Goal: Task Accomplishment & Management: Use online tool/utility

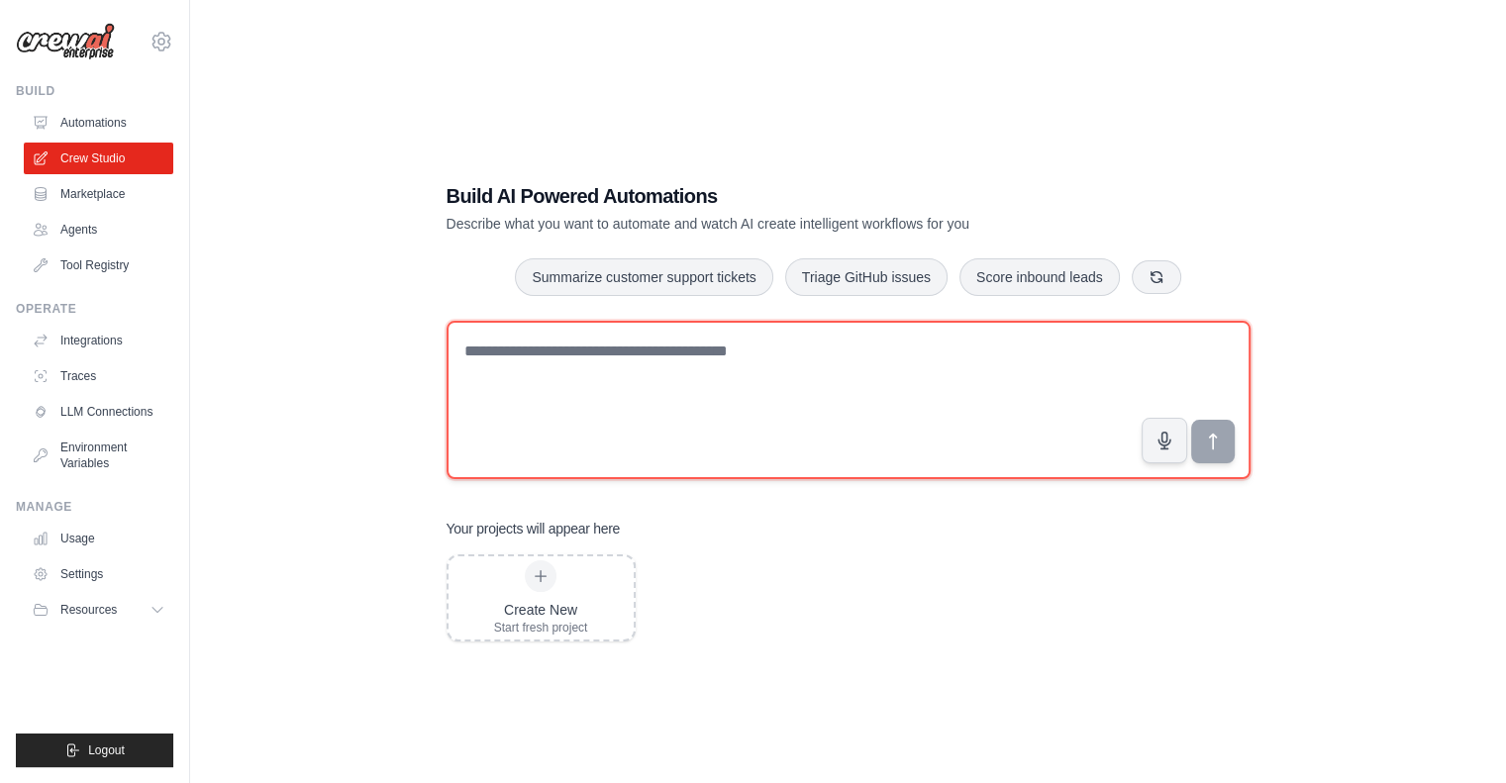
click at [578, 414] on textarea at bounding box center [848, 400] width 804 height 158
paste textarea "**********"
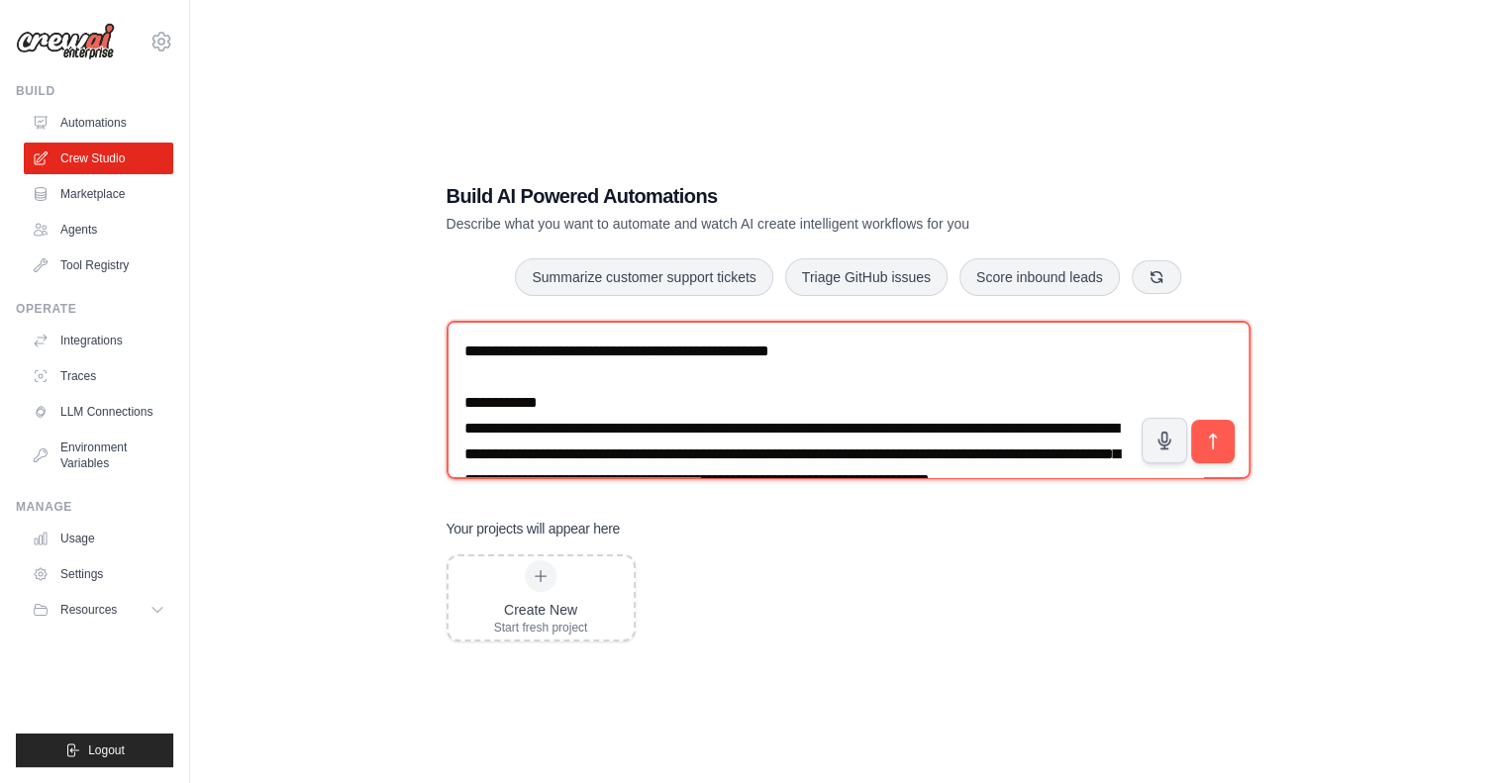
drag, startPoint x: 483, startPoint y: 383, endPoint x: 452, endPoint y: 334, distance: 58.2
click at [452, 334] on textarea at bounding box center [848, 400] width 804 height 158
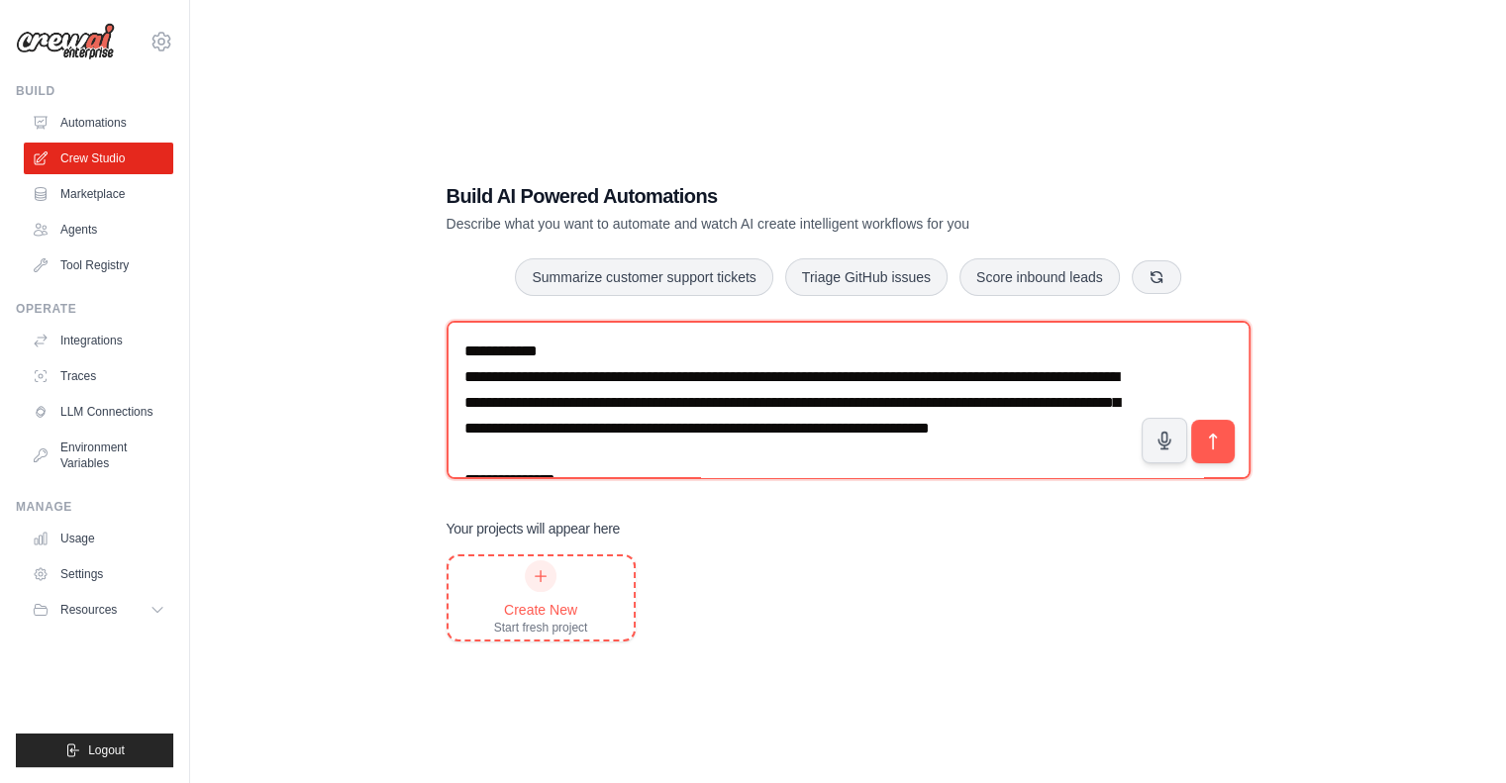
type textarea "**********"
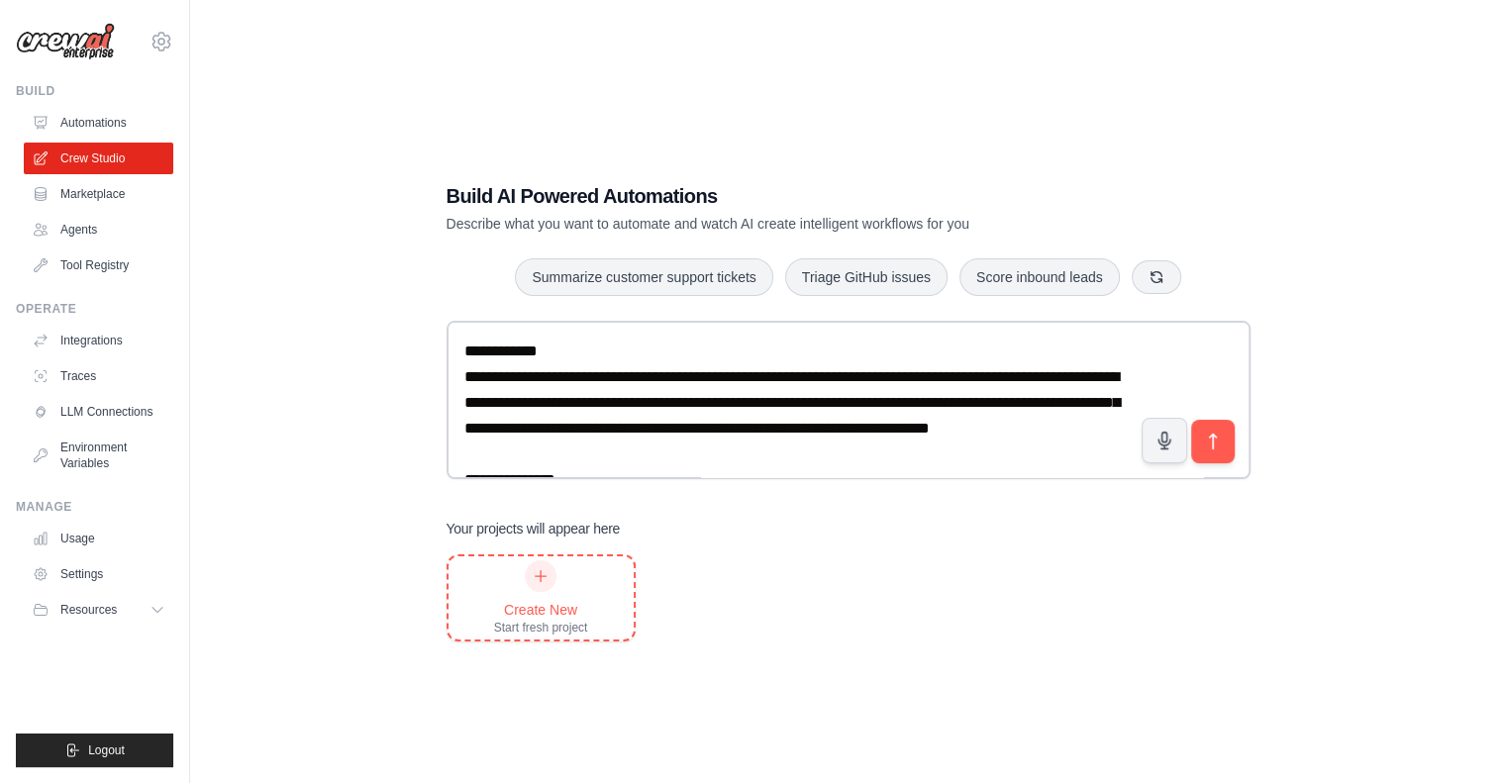
click at [574, 601] on div "Create New" at bounding box center [541, 610] width 94 height 20
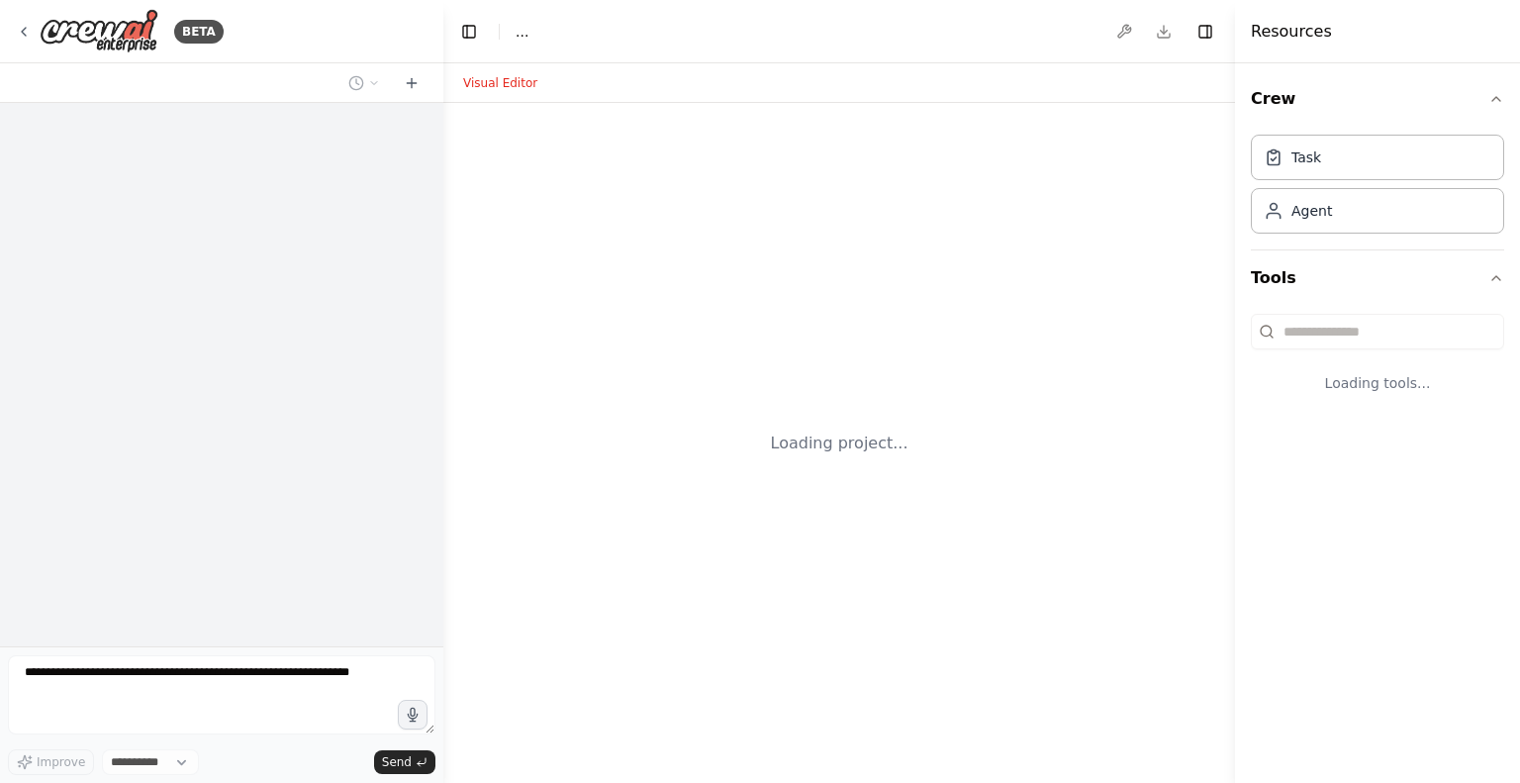
select select "****"
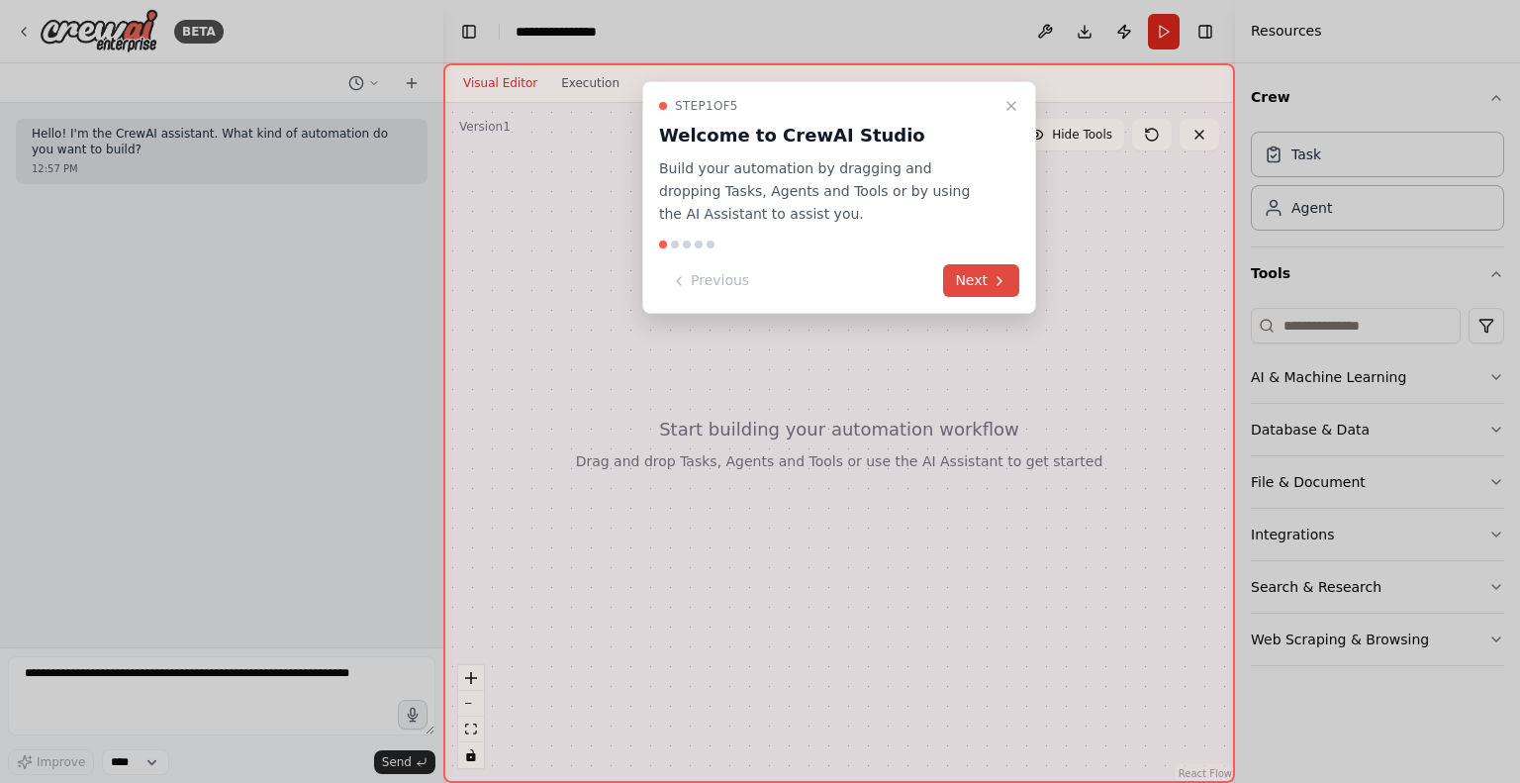
click at [983, 276] on button "Next" at bounding box center [981, 280] width 76 height 33
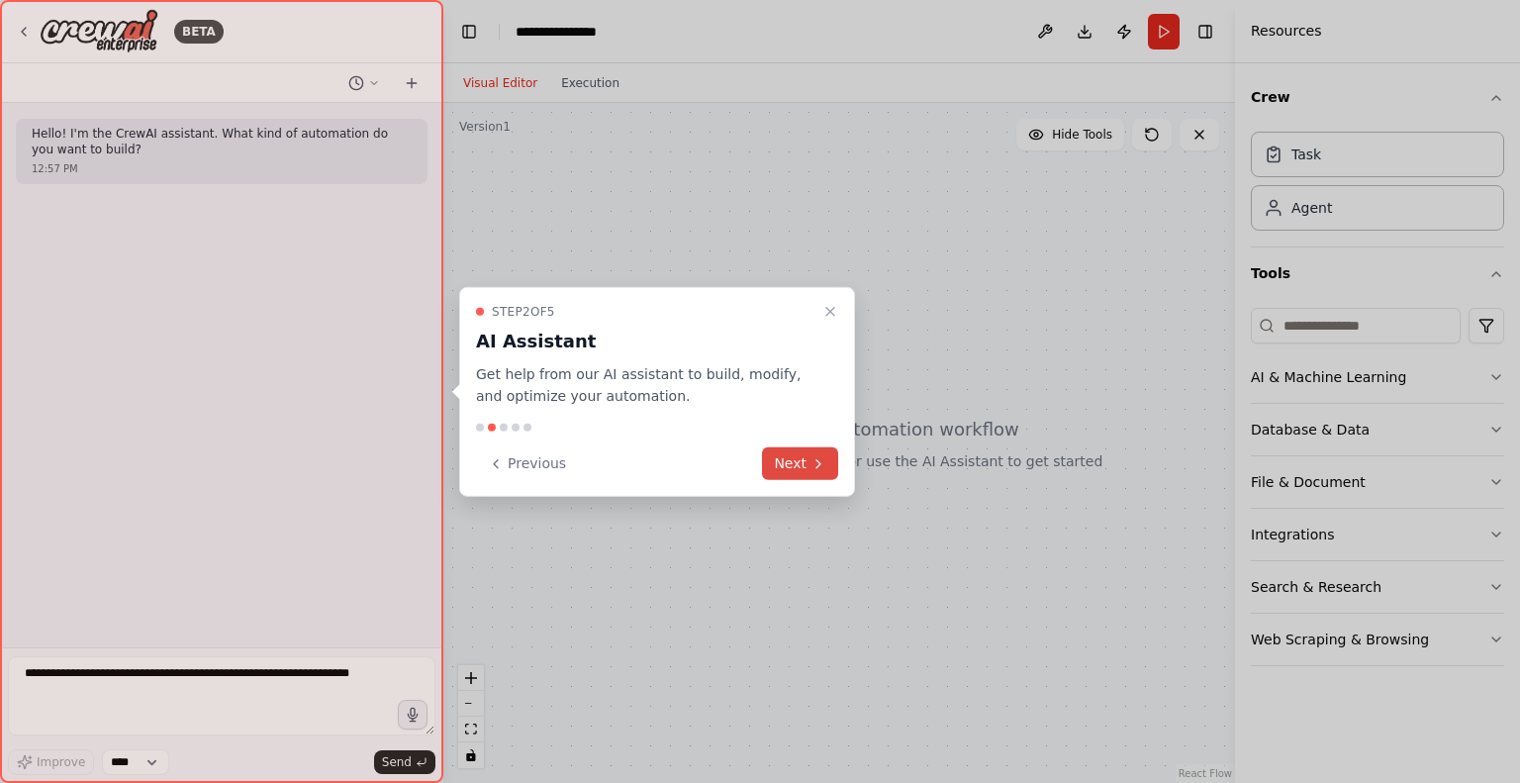
click at [799, 466] on button "Next" at bounding box center [800, 463] width 76 height 33
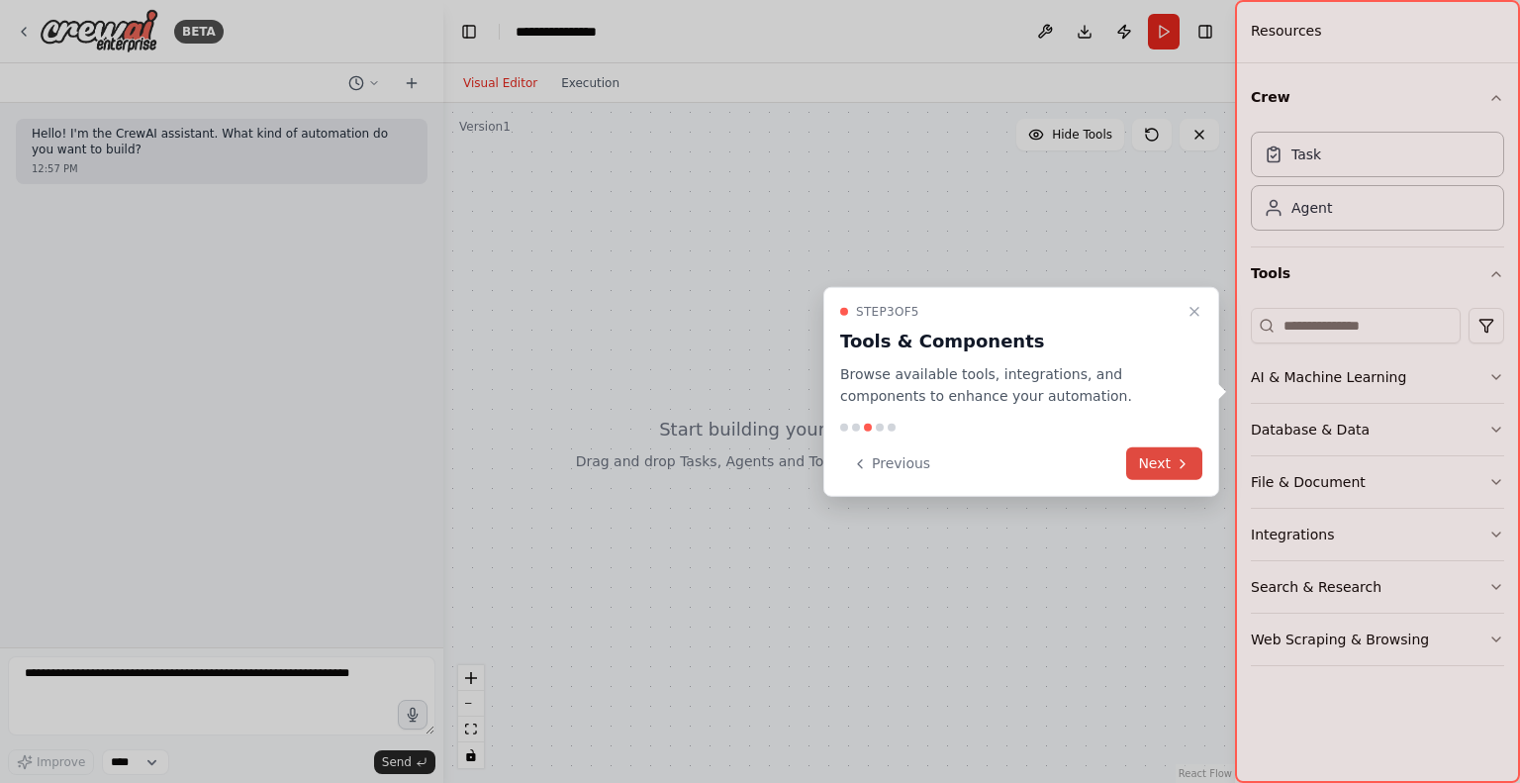
click at [1156, 454] on button "Next" at bounding box center [1164, 463] width 76 height 33
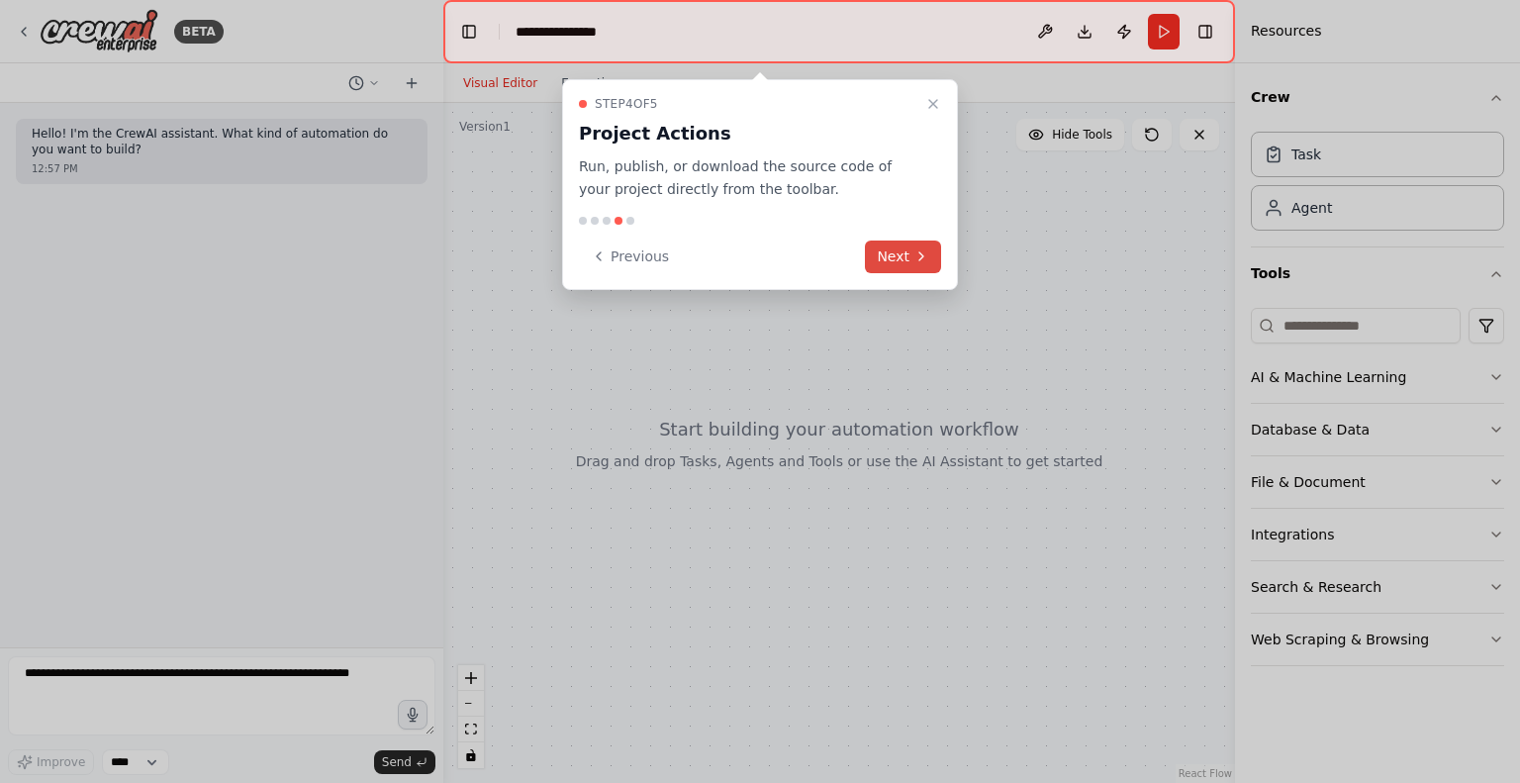
click at [905, 255] on button "Next" at bounding box center [903, 257] width 76 height 33
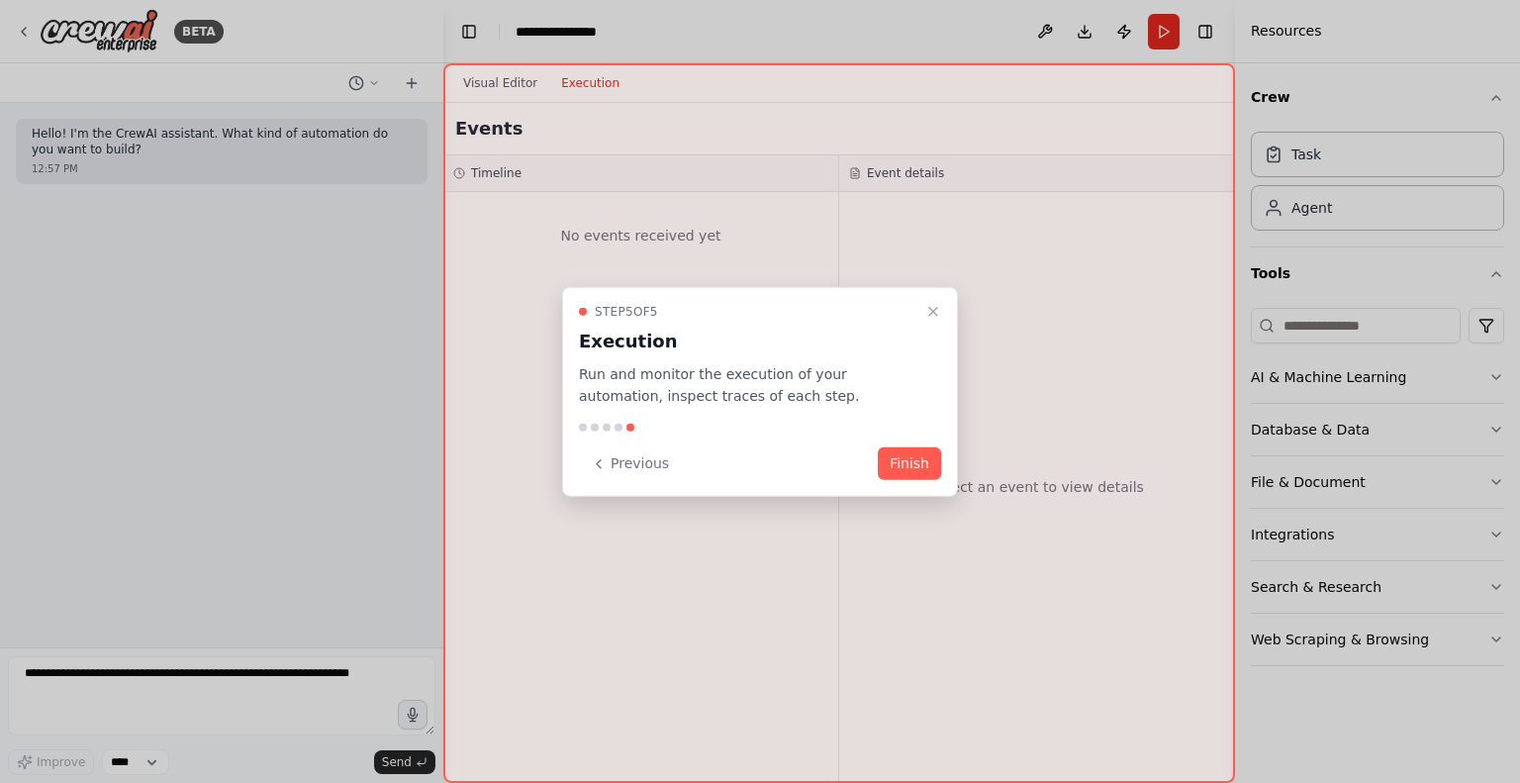
click at [920, 458] on button "Finish" at bounding box center [909, 463] width 63 height 33
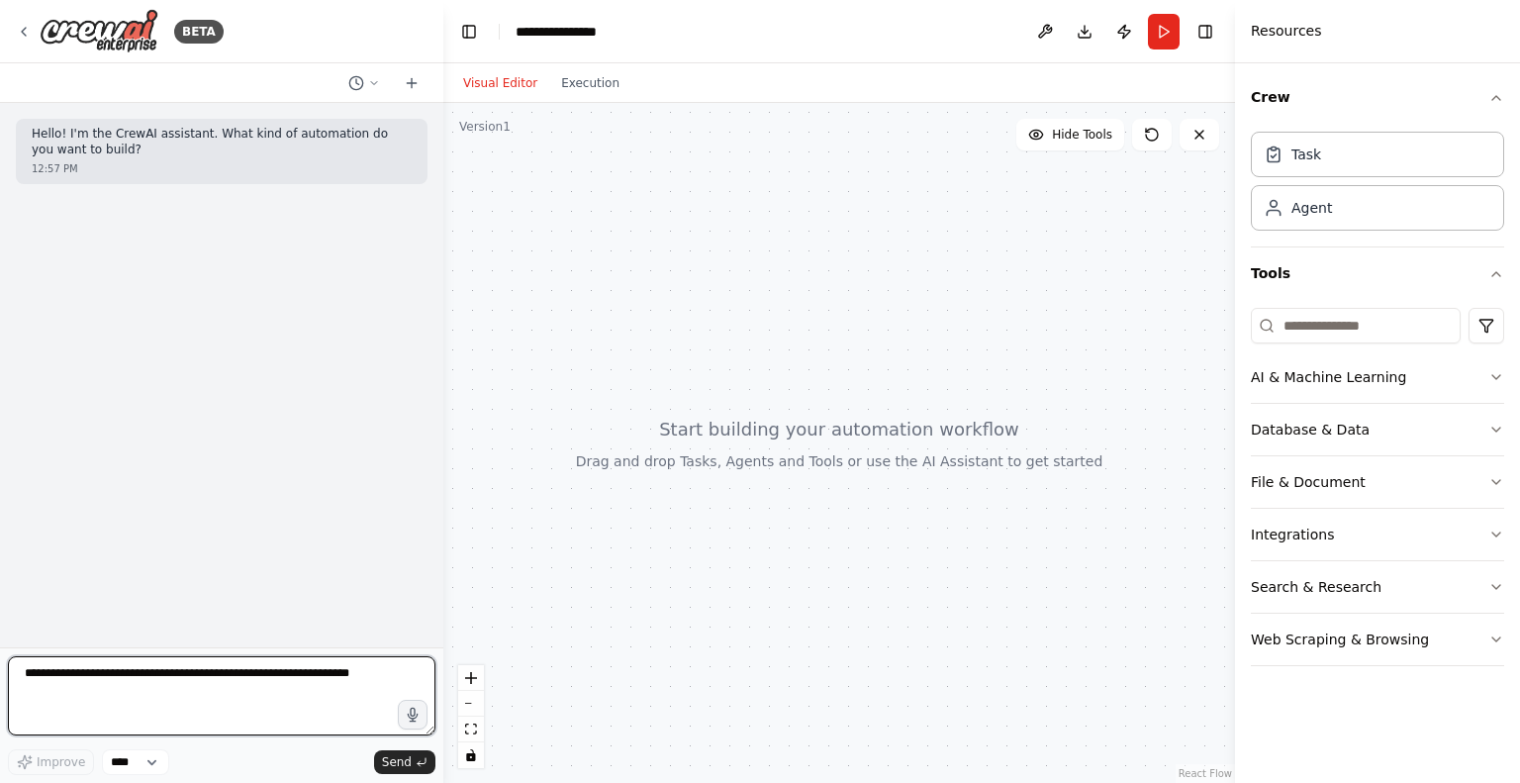
click at [240, 698] on textarea at bounding box center [222, 695] width 428 height 79
paste textarea "**********"
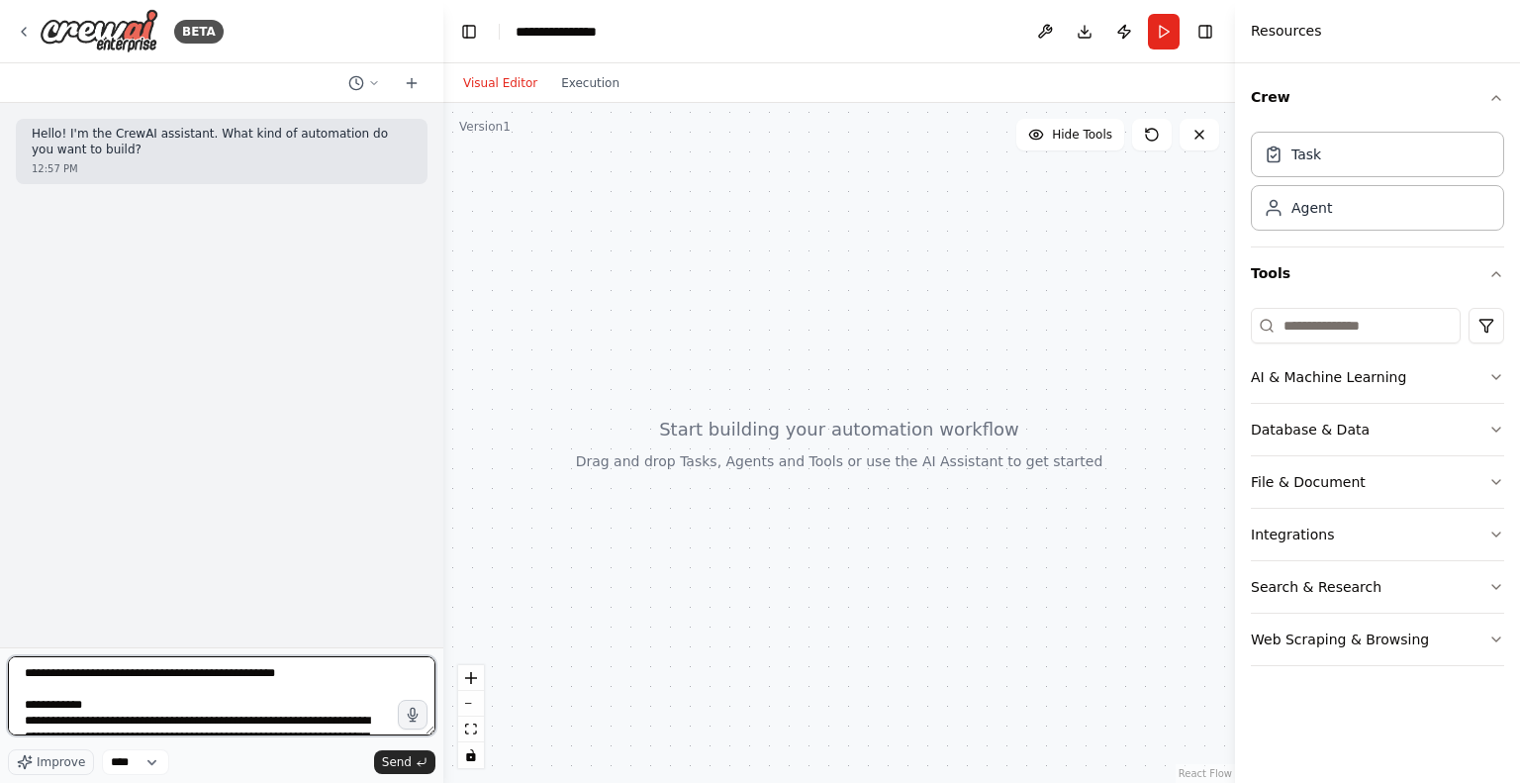
drag, startPoint x: 26, startPoint y: 681, endPoint x: 0, endPoint y: 641, distance: 47.2
click at [0, 641] on div "BETA Hello! I'm the CrewAI assistant. What kind of automation do you want to bu…" at bounding box center [221, 391] width 443 height 783
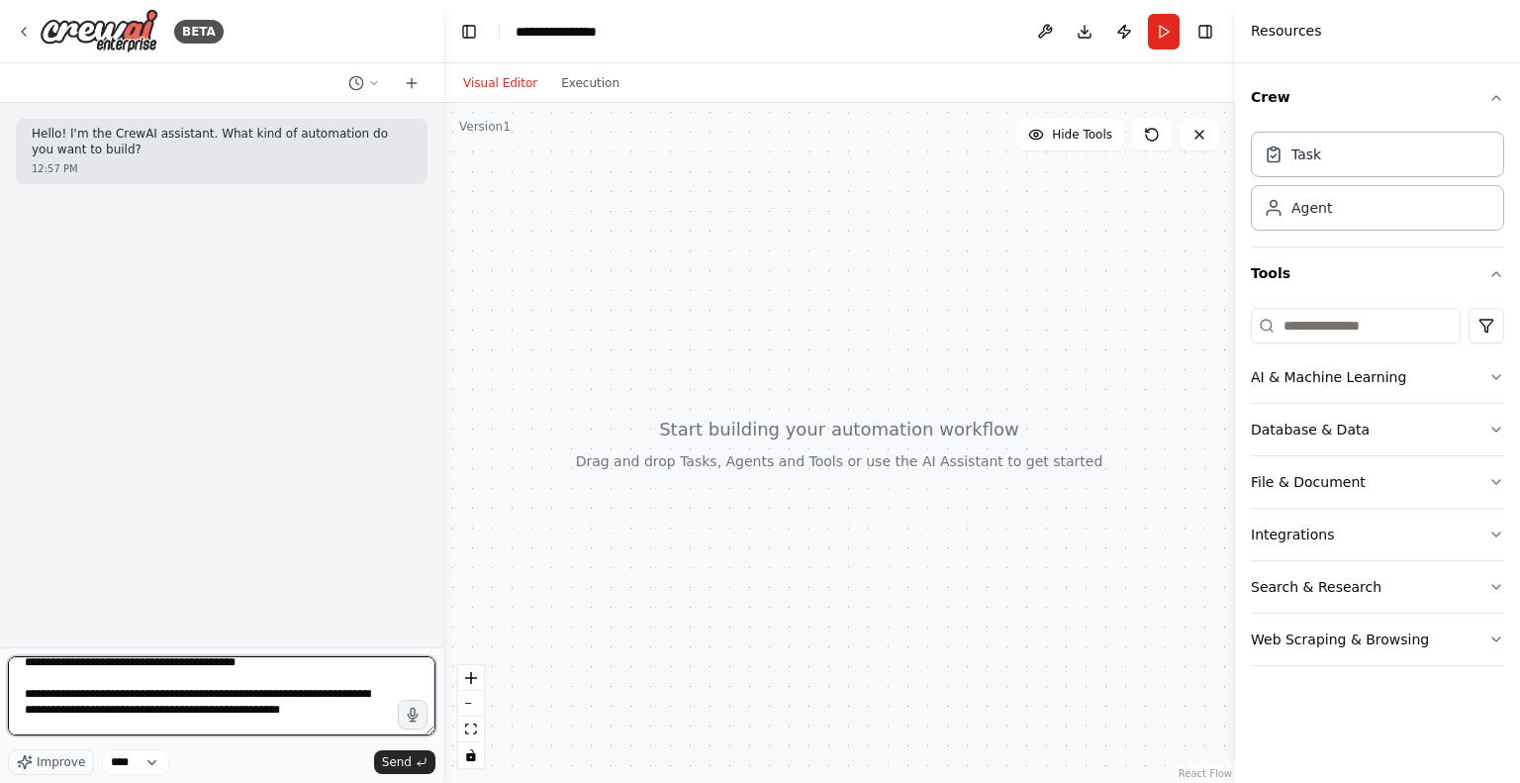
scroll to position [297, 0]
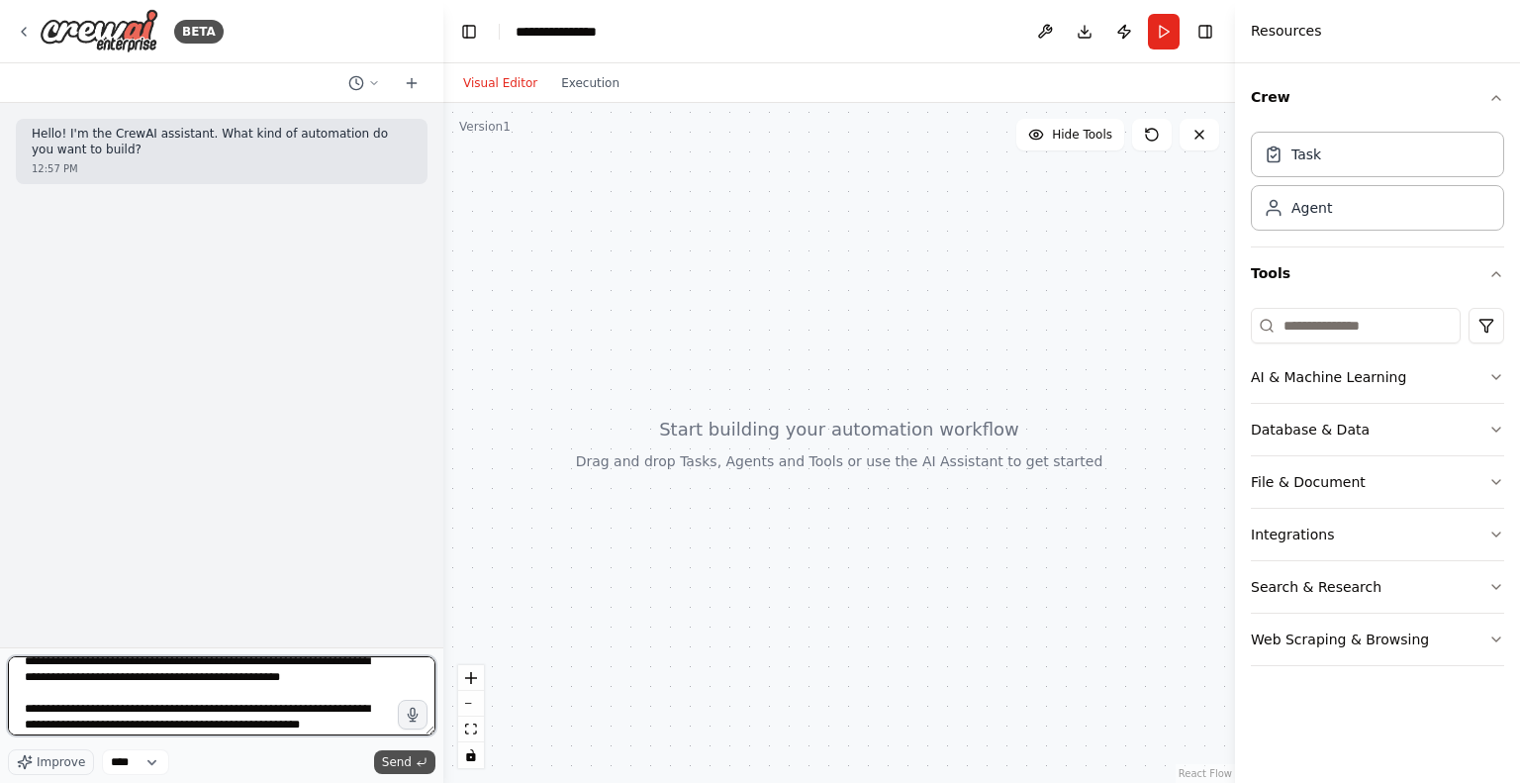
type textarea "**********"
click at [399, 765] on span "Send" at bounding box center [397, 762] width 30 height 16
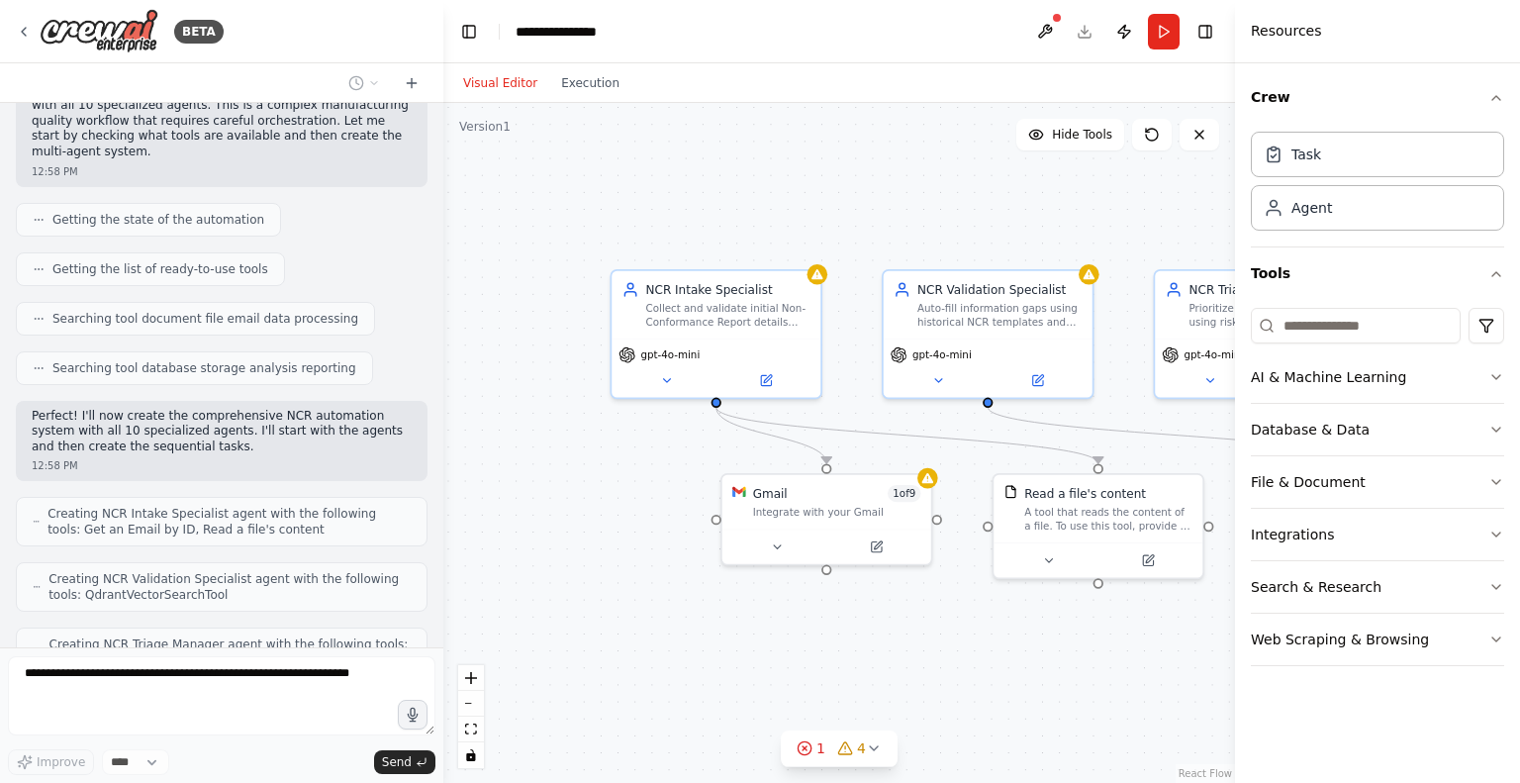
scroll to position [799, 0]
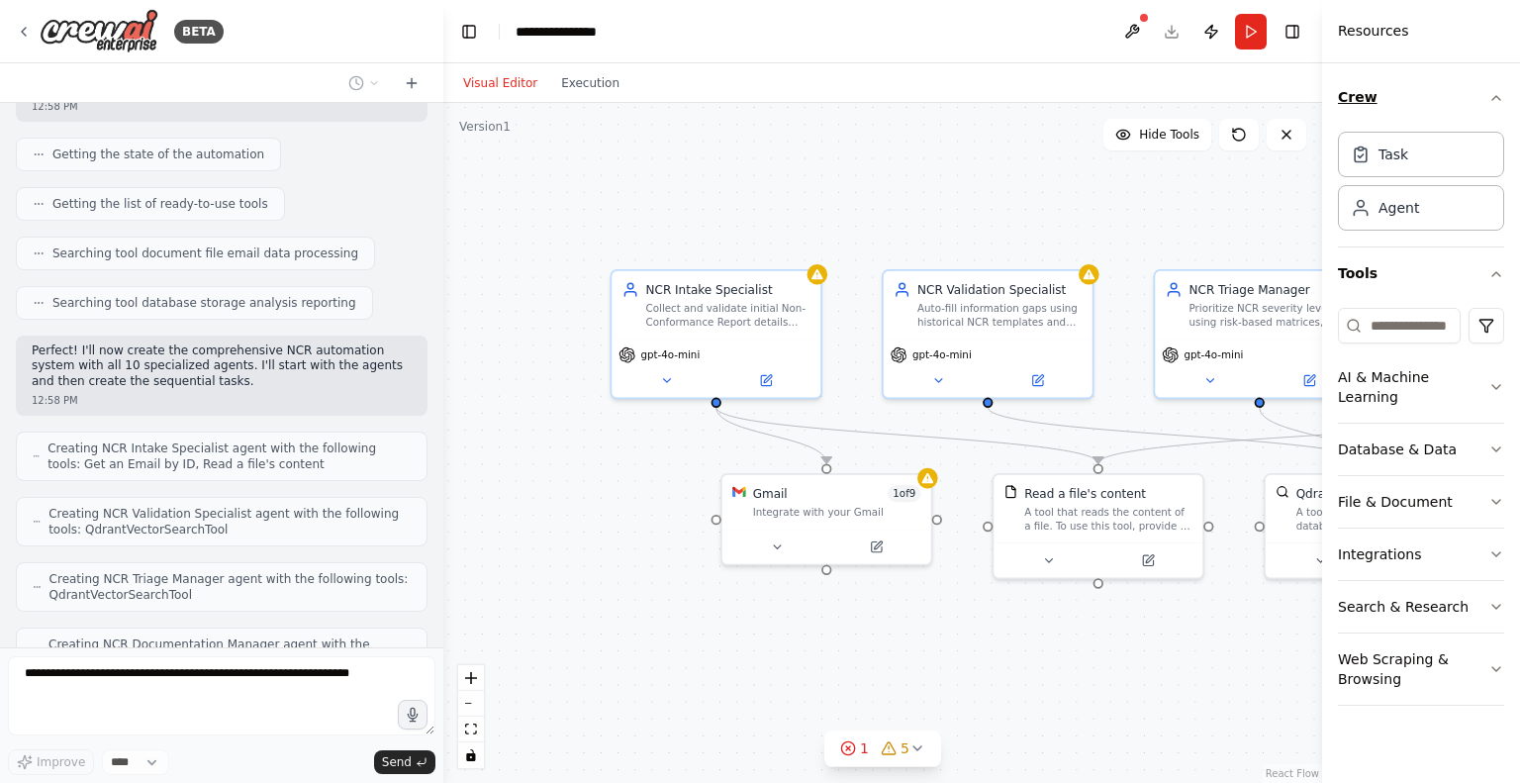
drag, startPoint x: 1236, startPoint y: 64, endPoint x: 1398, endPoint y: 82, distance: 162.3
click at [1415, 84] on div "Resources Crew Task Agent Tools AI & Machine Learning Database & Data File & Do…" at bounding box center [1421, 391] width 198 height 783
click at [911, 746] on icon at bounding box center [918, 748] width 16 height 16
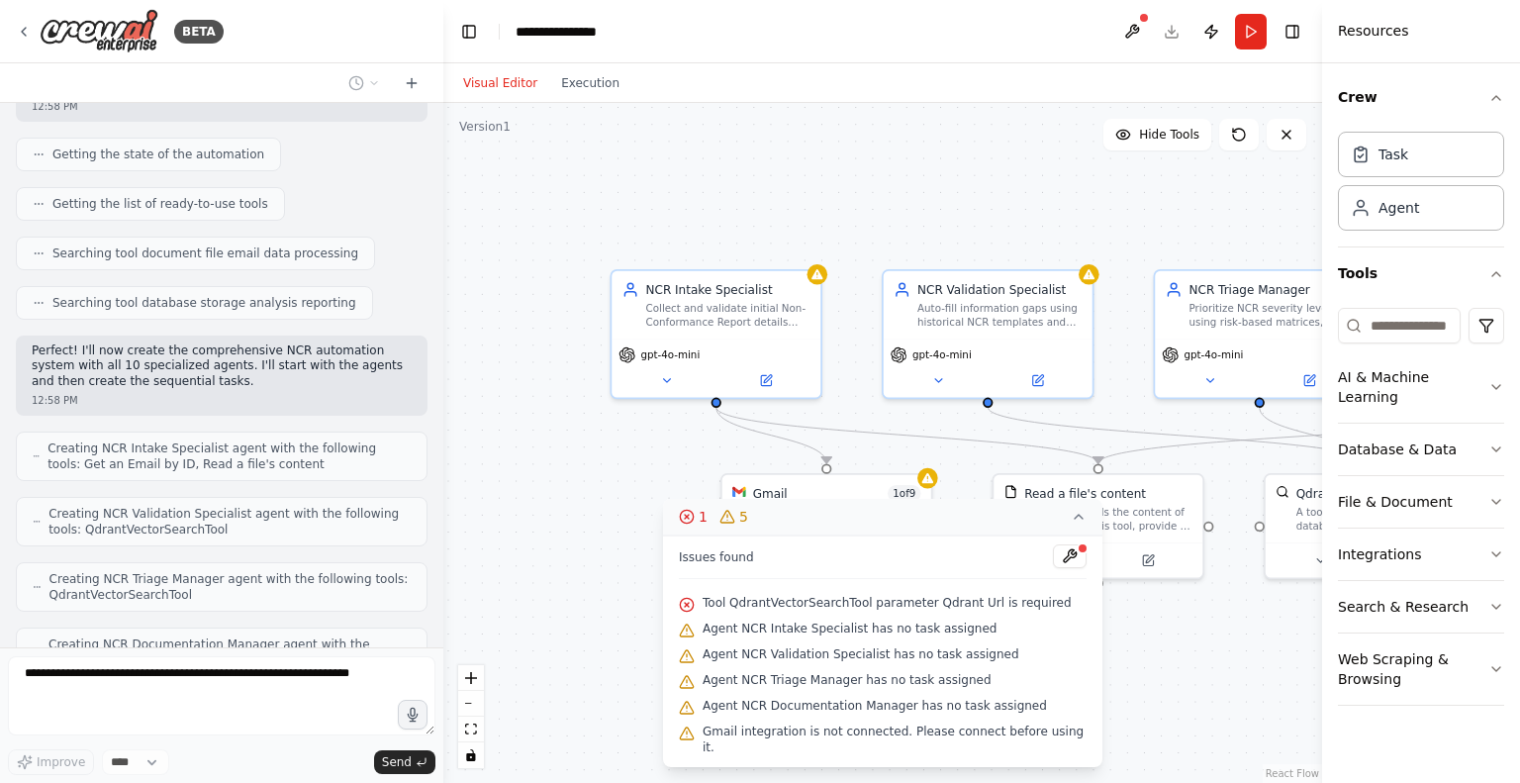
click at [1111, 670] on div ".deletable-edge-delete-btn { width: 20px; height: 20px; border: 0px solid #ffff…" at bounding box center [882, 443] width 879 height 680
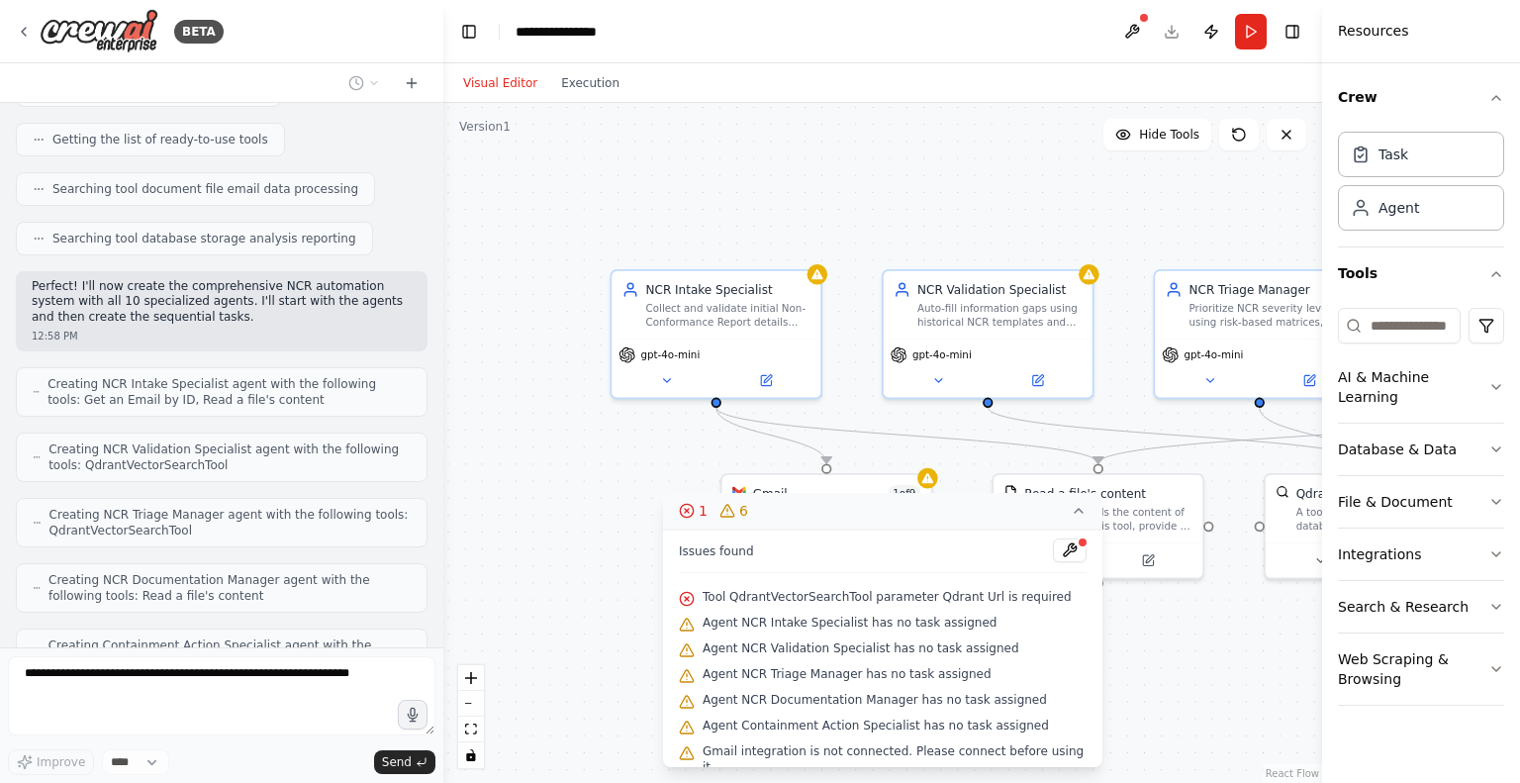
click at [630, 436] on div ".deletable-edge-delete-btn { width: 20px; height: 20px; border: 0px solid #ffff…" at bounding box center [882, 443] width 879 height 680
click at [1228, 597] on div ".deletable-edge-delete-btn { width: 20px; height: 20px; border: 0px solid #ffff…" at bounding box center [882, 443] width 879 height 680
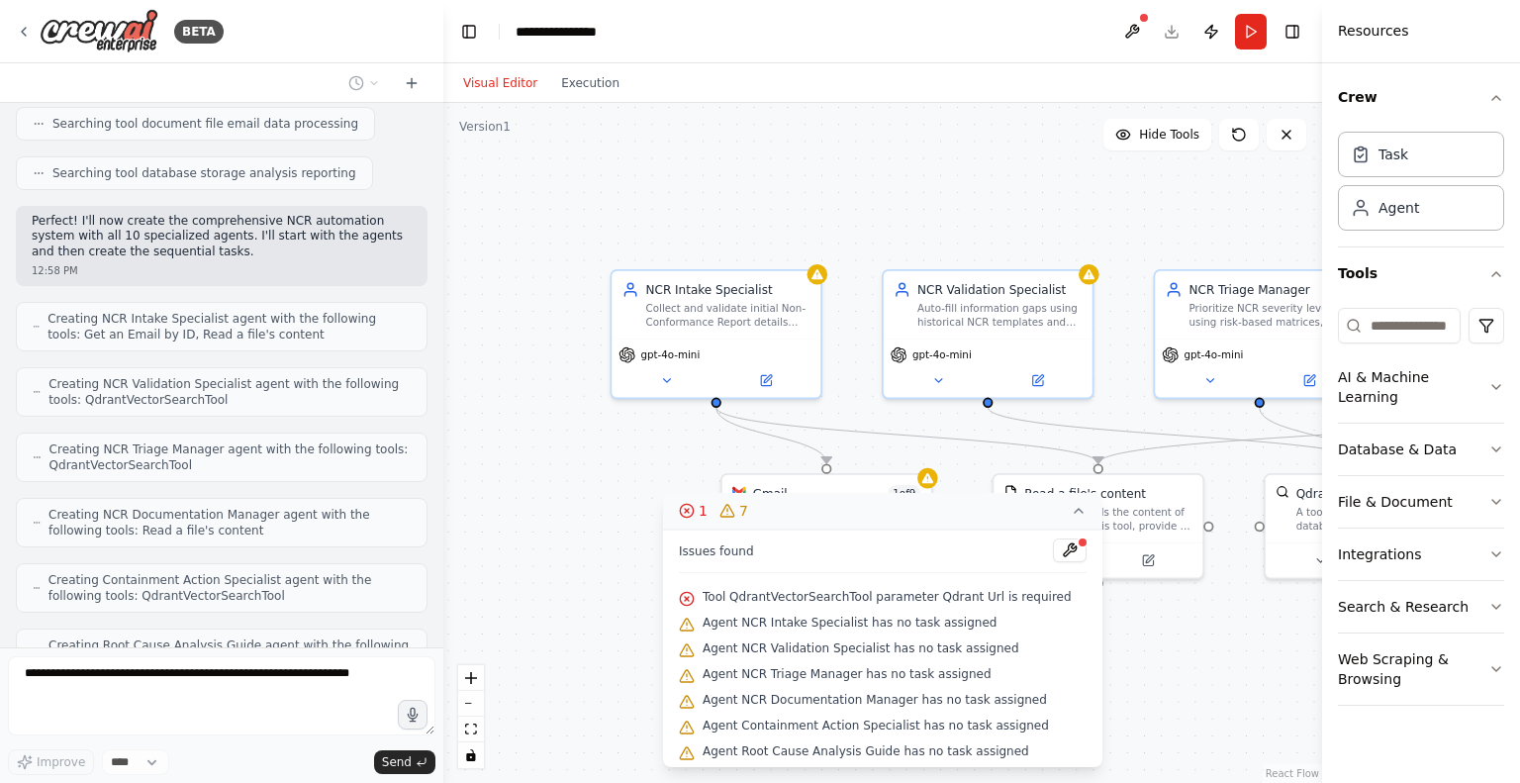
click at [695, 507] on icon at bounding box center [687, 511] width 16 height 16
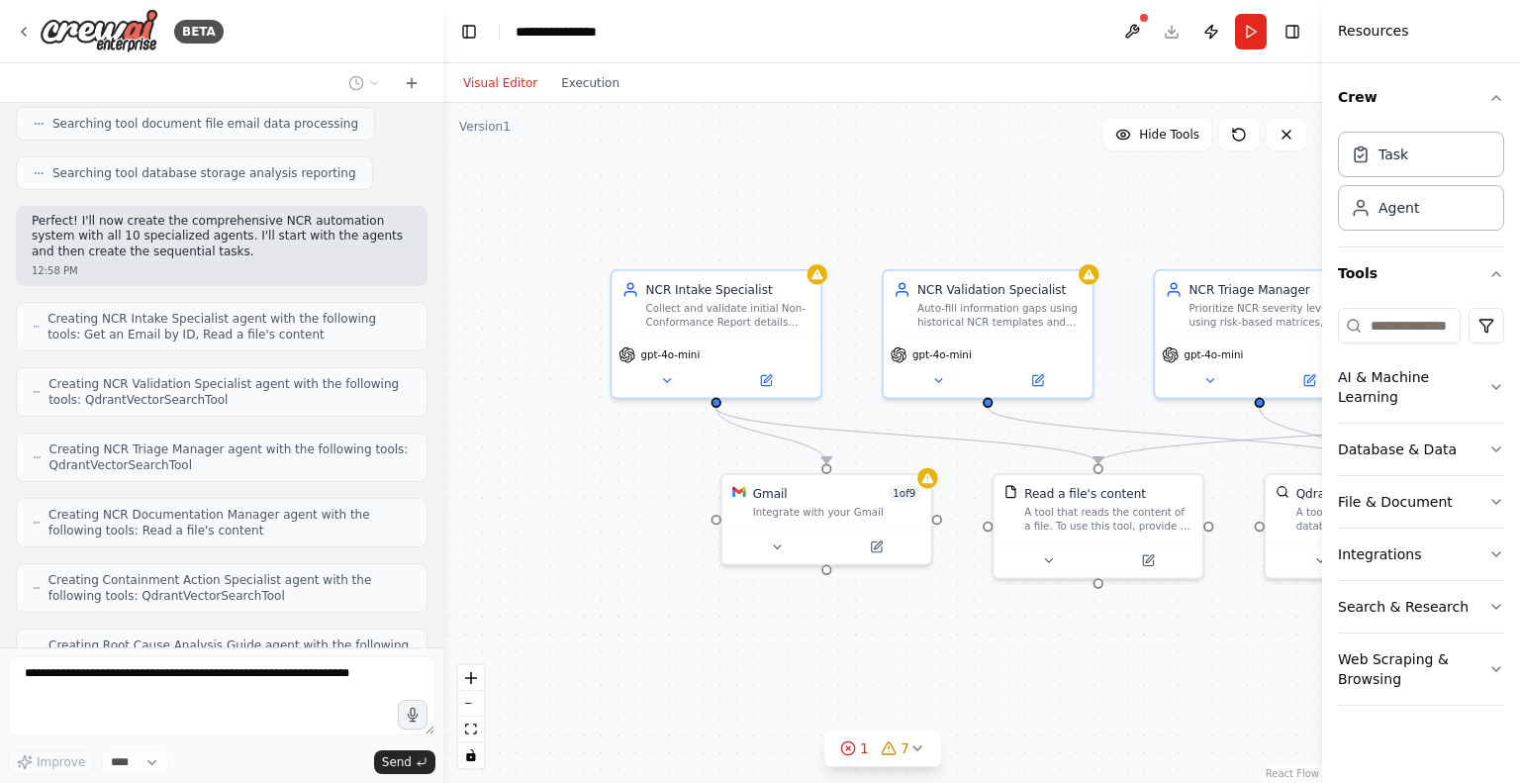
scroll to position [994, 0]
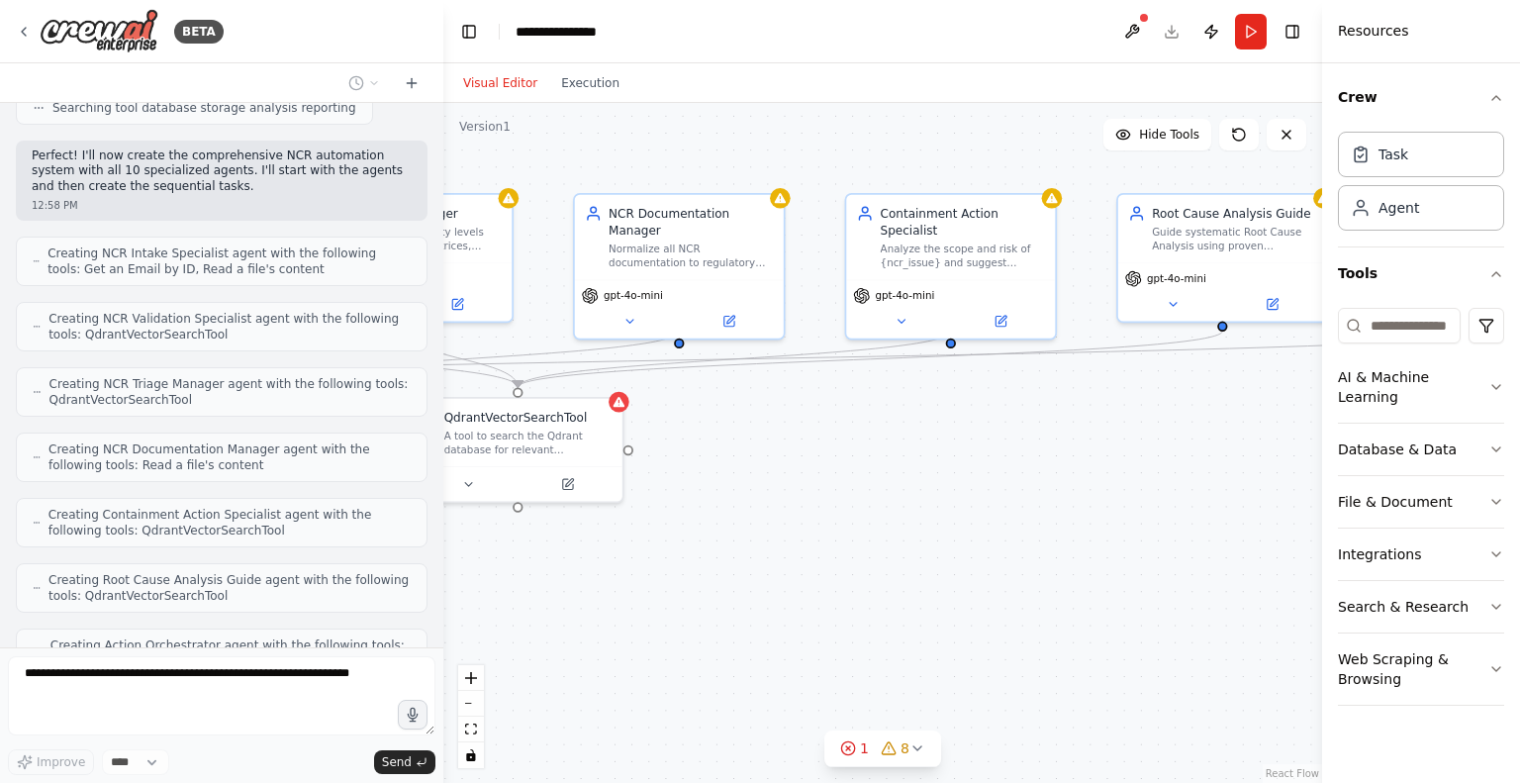
drag, startPoint x: 1254, startPoint y: 686, endPoint x: 414, endPoint y: 603, distance: 844.5
click at [414, 607] on div "BETA Hello! I'm the CrewAI assistant. What kind of automation do you want to bu…" at bounding box center [760, 391] width 1520 height 783
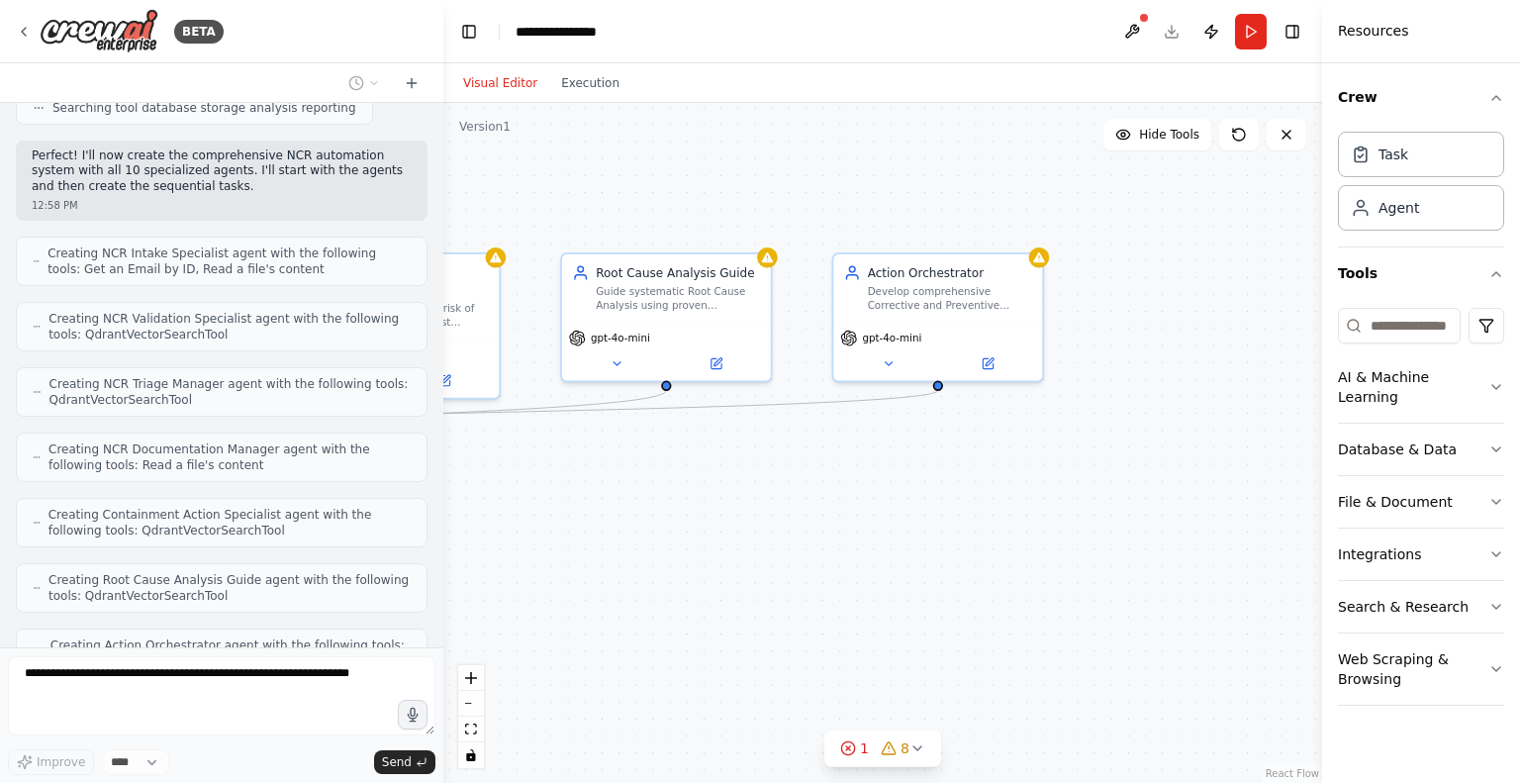
drag, startPoint x: 1243, startPoint y: 508, endPoint x: 668, endPoint y: 573, distance: 578.8
click at [668, 573] on div ".deletable-edge-delete-btn { width: 20px; height: 20px; border: 0px solid #ffff…" at bounding box center [882, 443] width 879 height 680
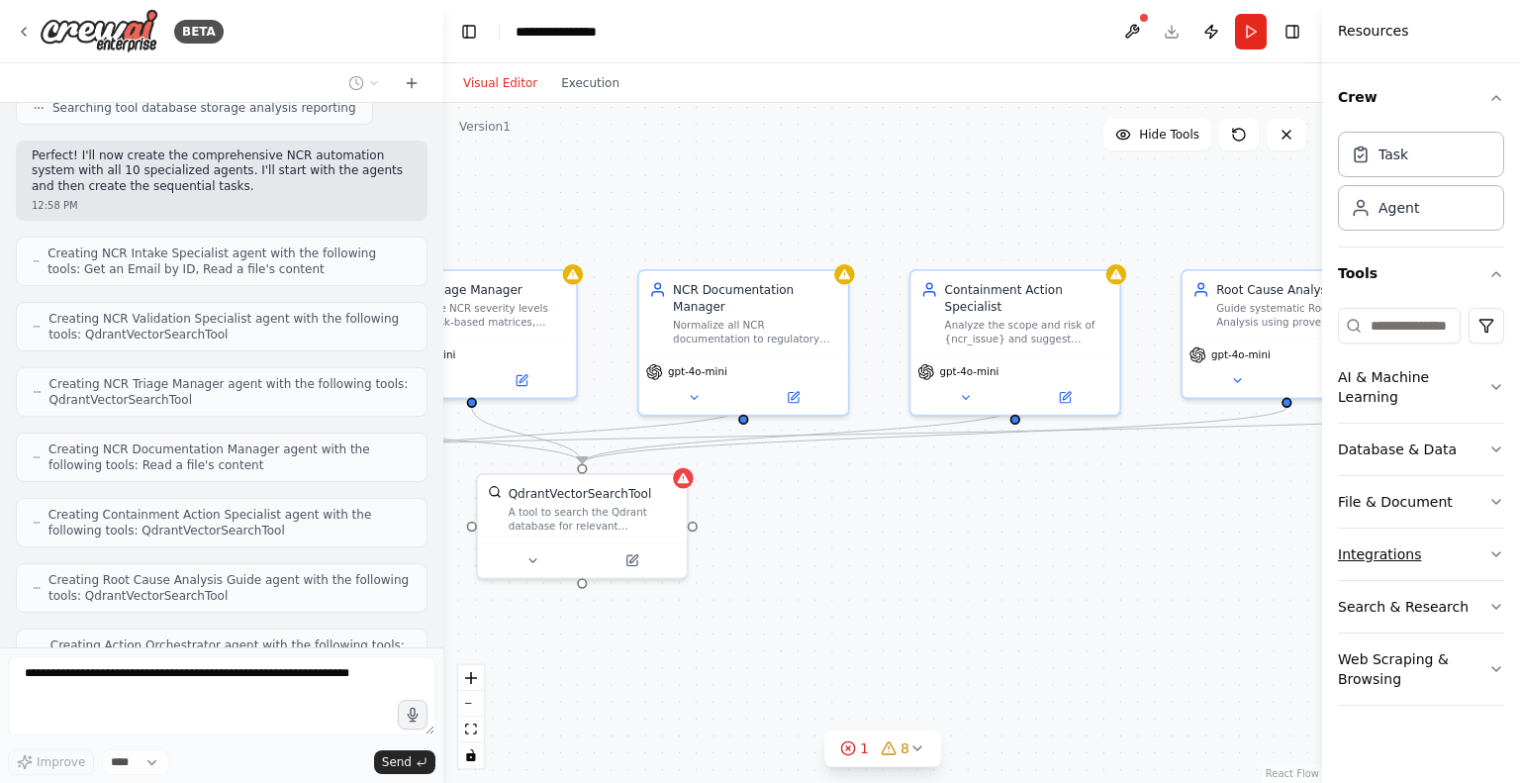
drag, startPoint x: 969, startPoint y: 546, endPoint x: 1373, endPoint y: 536, distance: 404.0
click at [1373, 536] on div "BETA Hello! I'm the CrewAI assistant. What kind of automation do you want to bu…" at bounding box center [760, 391] width 1520 height 783
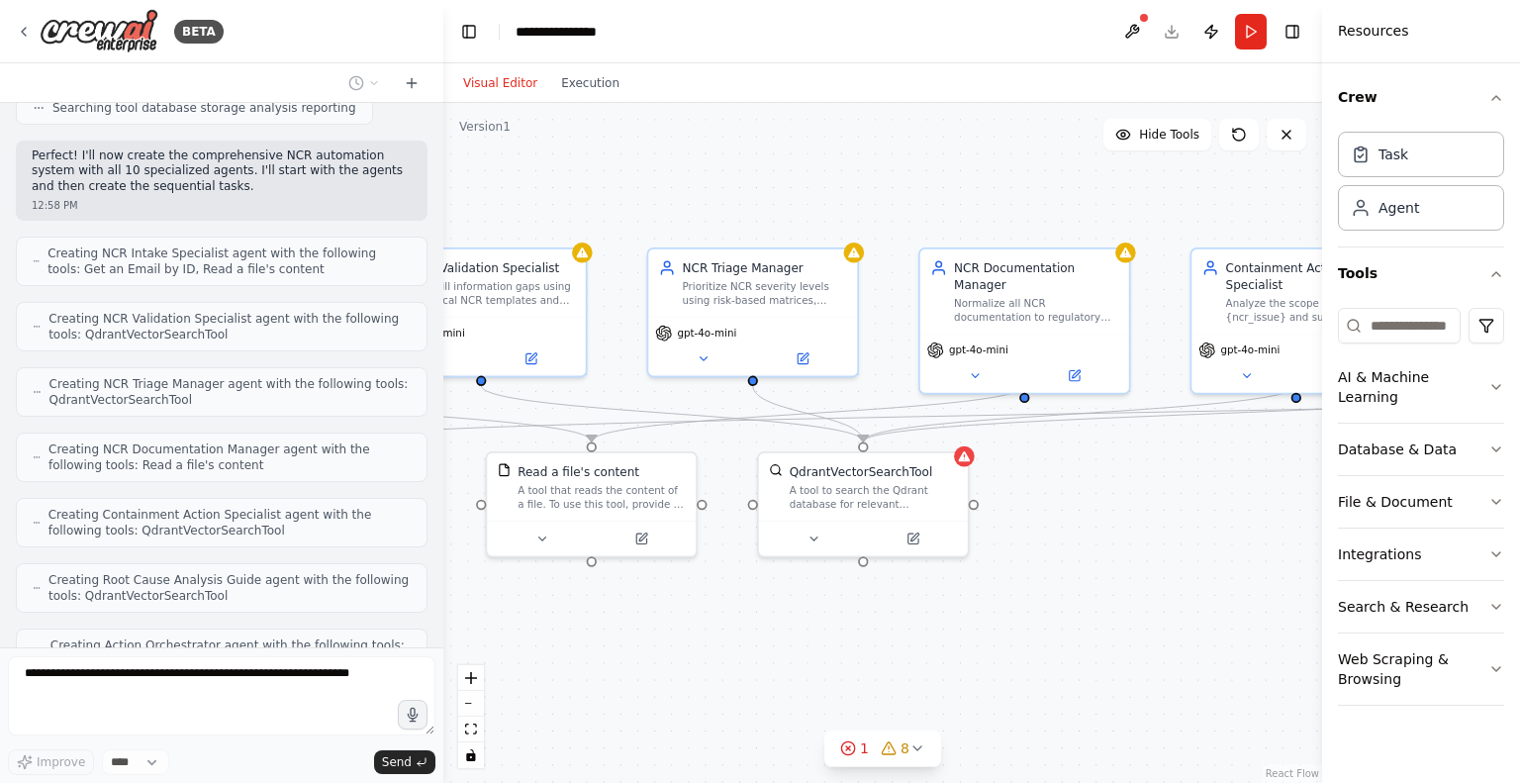
drag, startPoint x: 915, startPoint y: 573, endPoint x: 1176, endPoint y: 549, distance: 262.4
click at [1207, 550] on div ".deletable-edge-delete-btn { width: 20px; height: 20px; border: 0px solid #ffff…" at bounding box center [882, 443] width 879 height 680
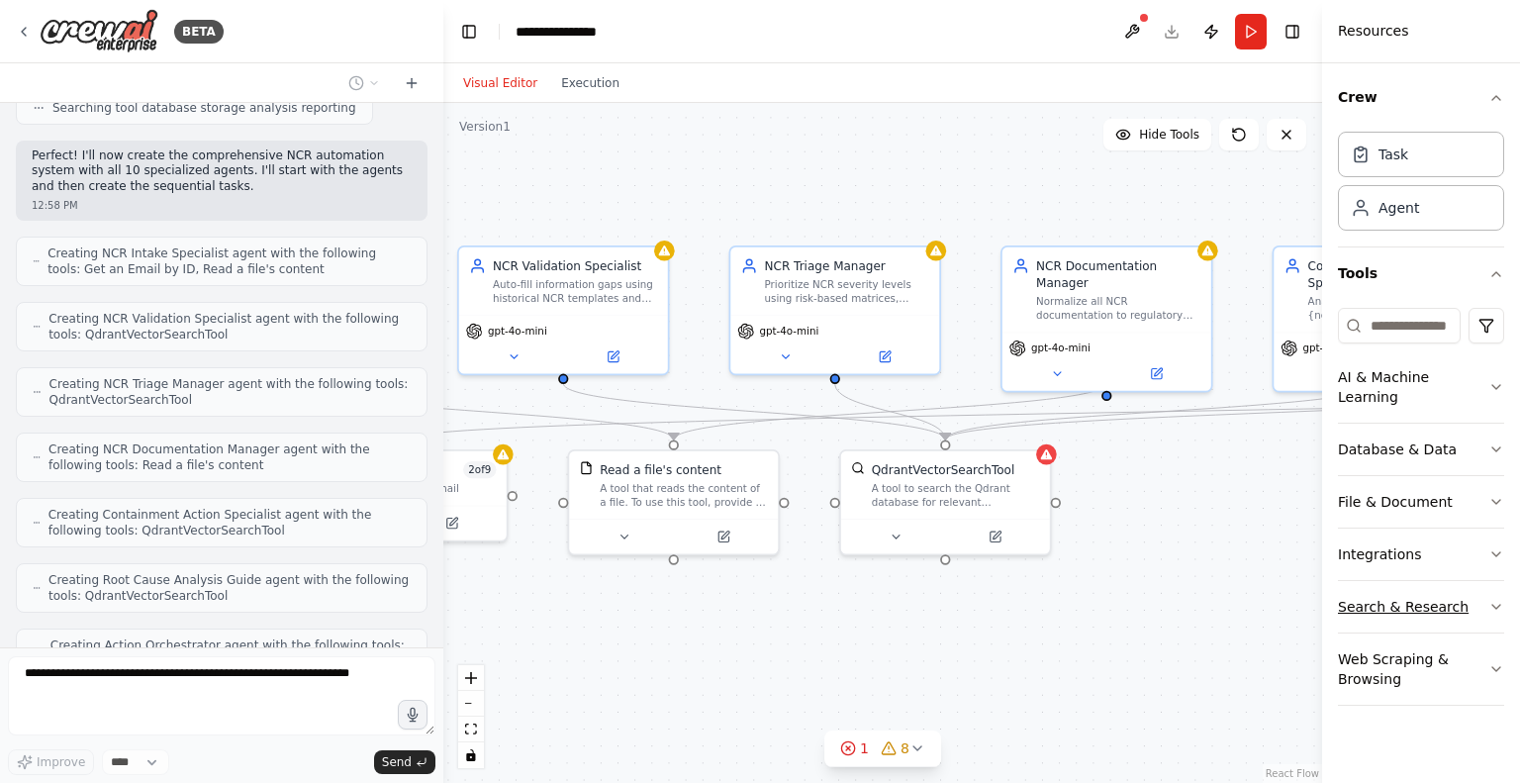
drag, startPoint x: 1128, startPoint y: 574, endPoint x: 1363, endPoint y: 579, distance: 234.7
click at [1366, 578] on div "BETA Hello! I'm the CrewAI assistant. What kind of automation do you want to bu…" at bounding box center [760, 391] width 1520 height 783
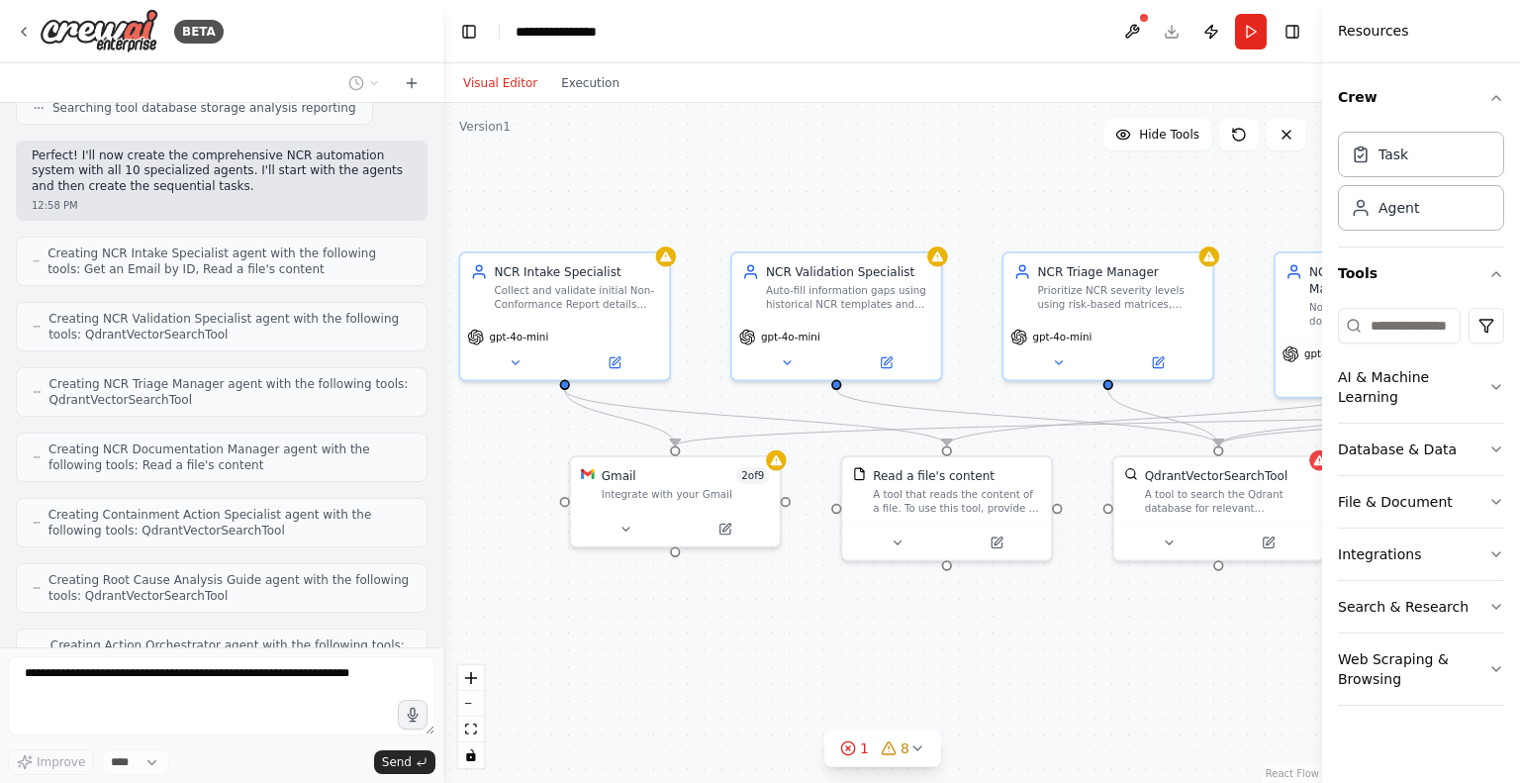
scroll to position [1058, 0]
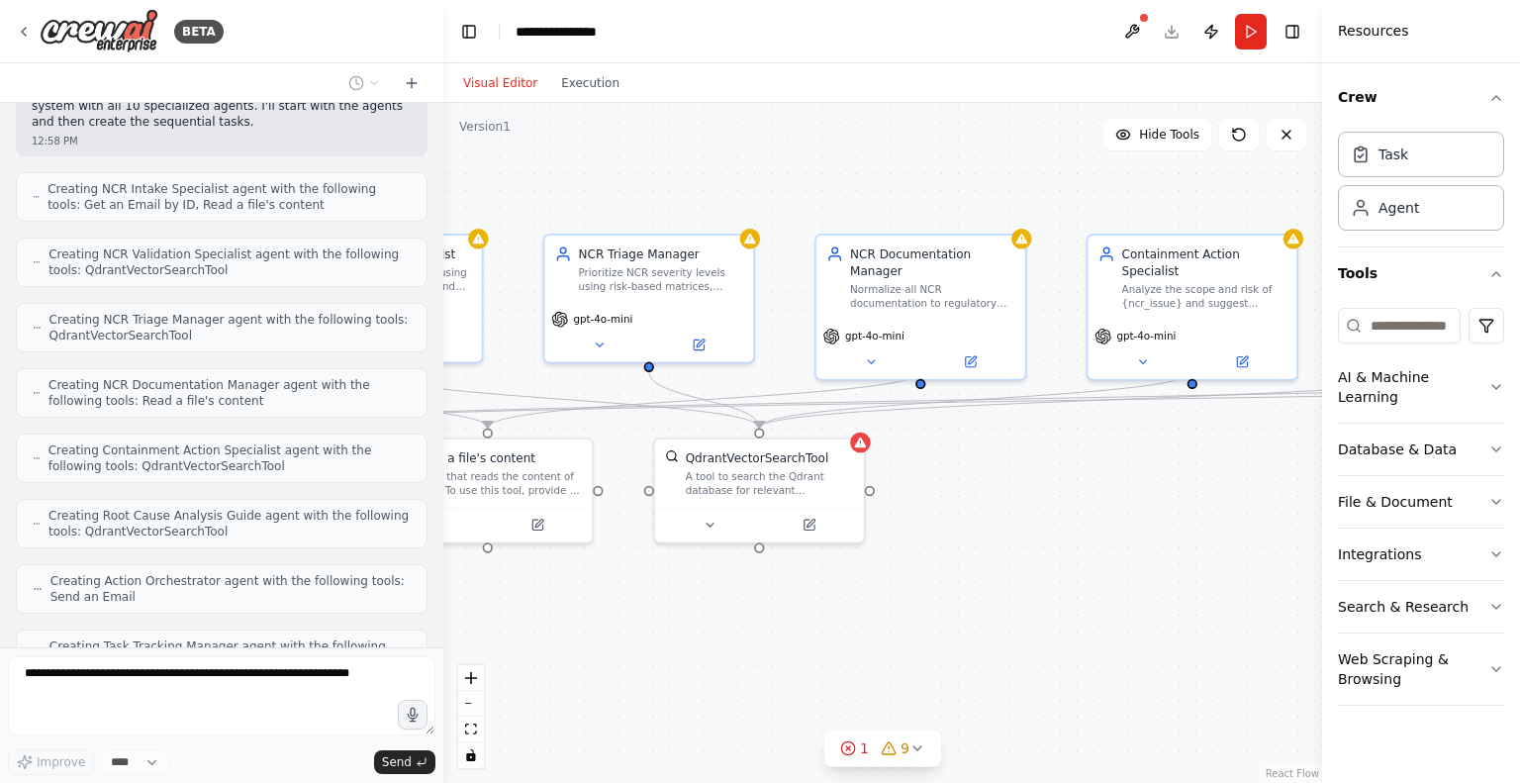
drag, startPoint x: 1112, startPoint y: 607, endPoint x: 527, endPoint y: 592, distance: 585.2
click at [527, 592] on div ".deletable-edge-delete-btn { width: 20px; height: 20px; border: 0px solid #ffff…" at bounding box center [882, 443] width 879 height 680
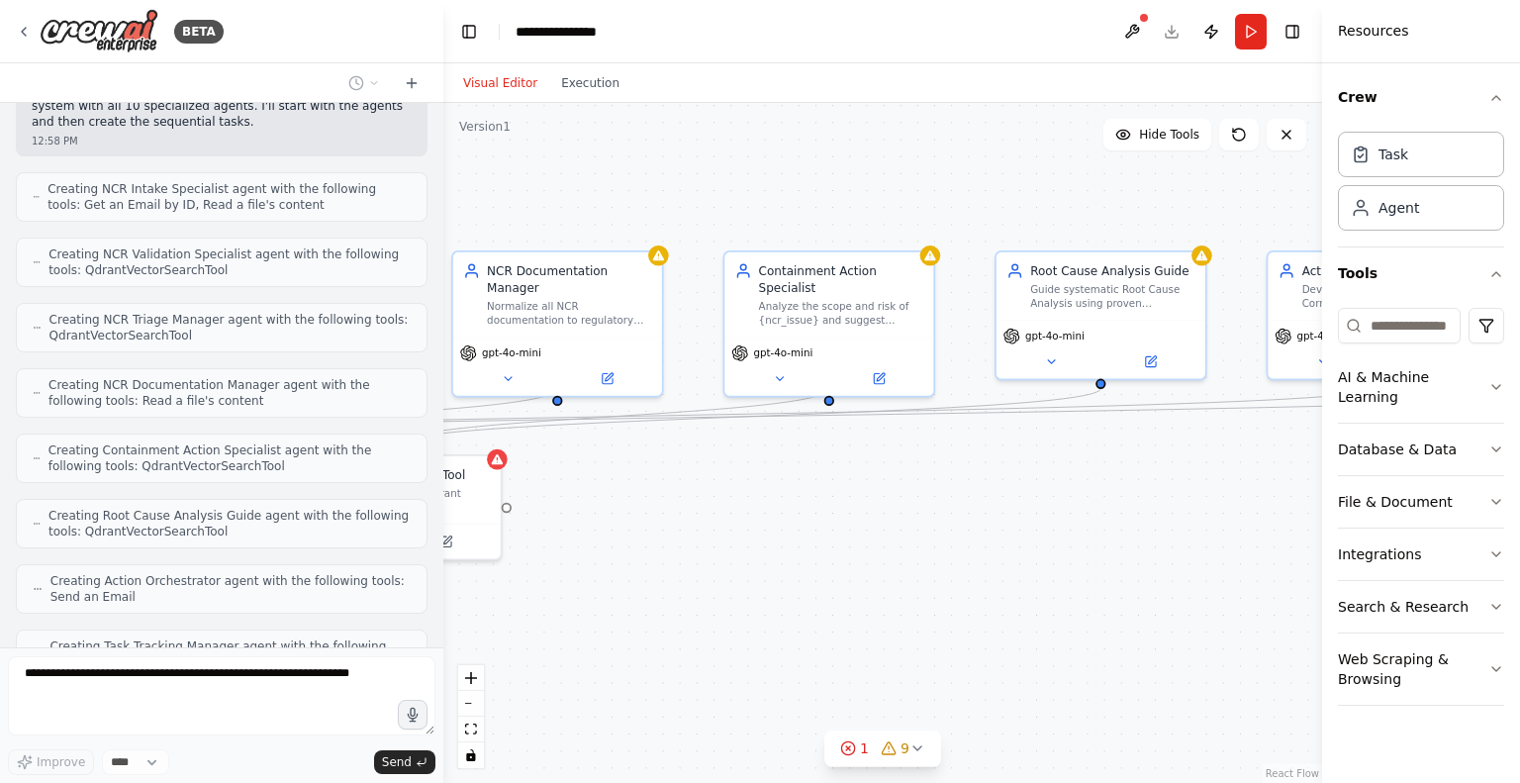
drag, startPoint x: 1114, startPoint y: 551, endPoint x: 614, endPoint y: 538, distance: 500.1
click at [618, 539] on div ".deletable-edge-delete-btn { width: 20px; height: 20px; border: 0px solid #ffff…" at bounding box center [882, 443] width 879 height 680
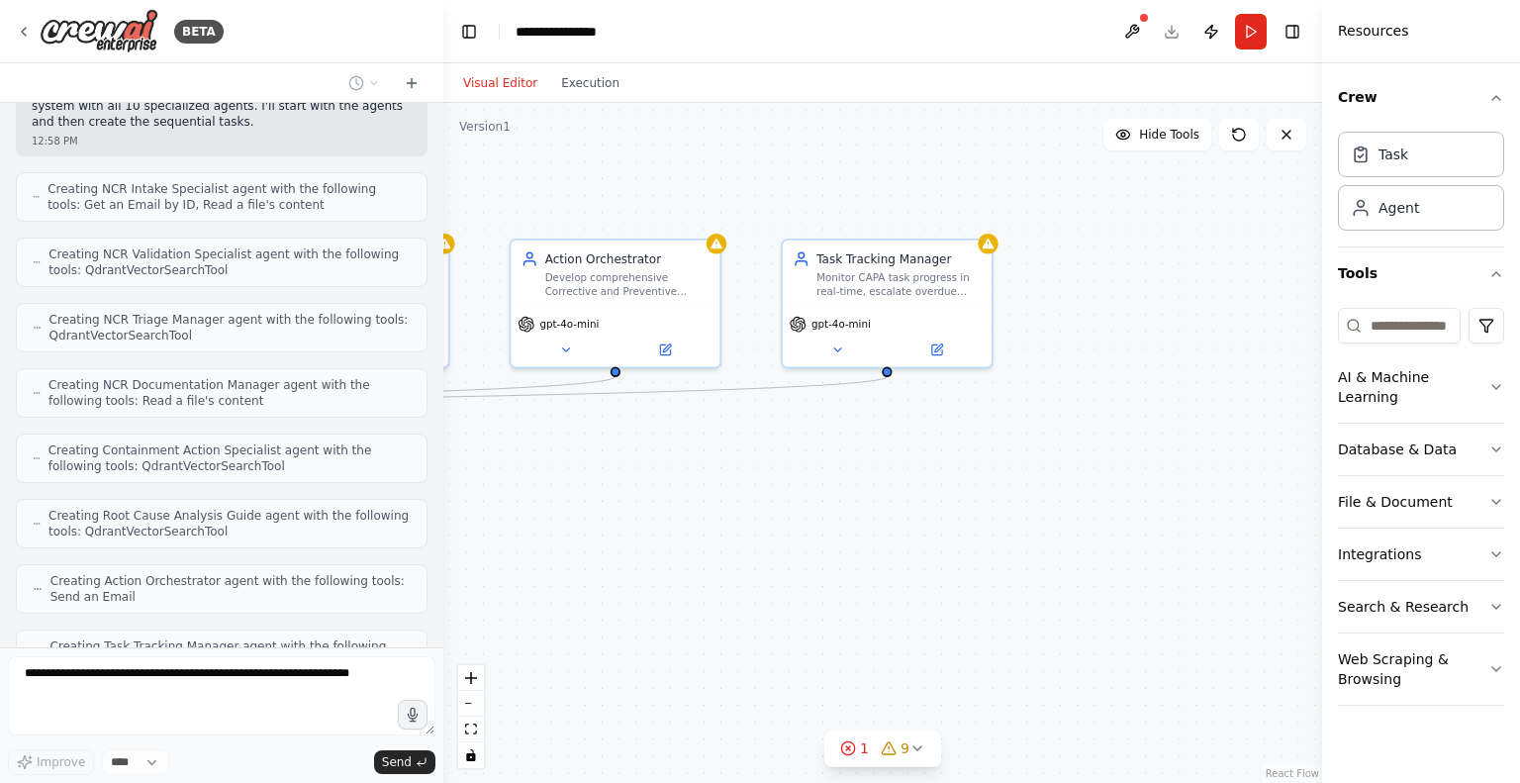
drag, startPoint x: 1076, startPoint y: 553, endPoint x: 677, endPoint y: 564, distance: 399.1
click at [630, 556] on div ".deletable-edge-delete-btn { width: 20px; height: 20px; border: 0px solid #ffff…" at bounding box center [882, 443] width 879 height 680
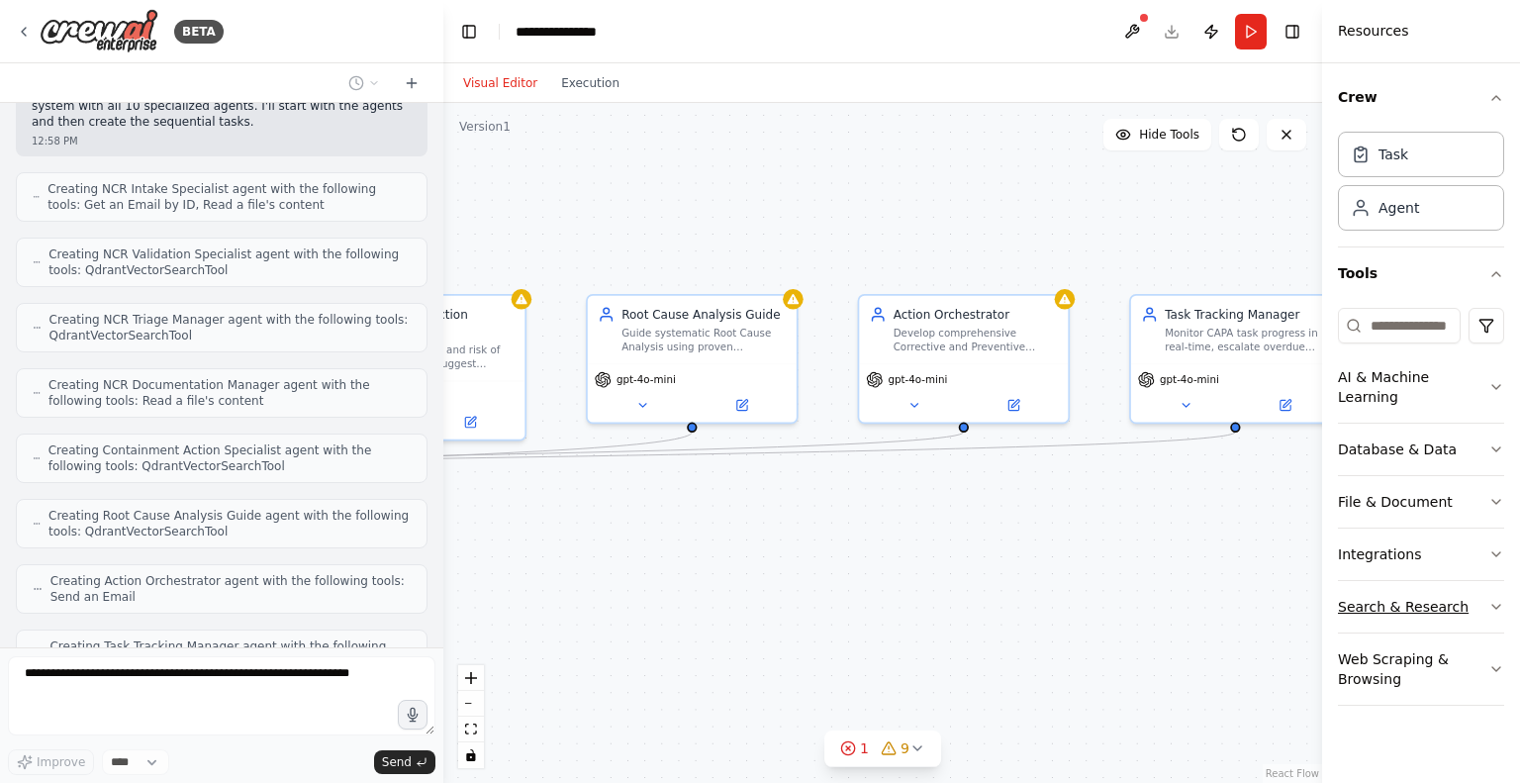
drag, startPoint x: 1004, startPoint y: 554, endPoint x: 1370, endPoint y: 600, distance: 369.1
click at [1369, 600] on div "BETA Hello! I'm the CrewAI assistant. What kind of automation do you want to bu…" at bounding box center [760, 391] width 1520 height 783
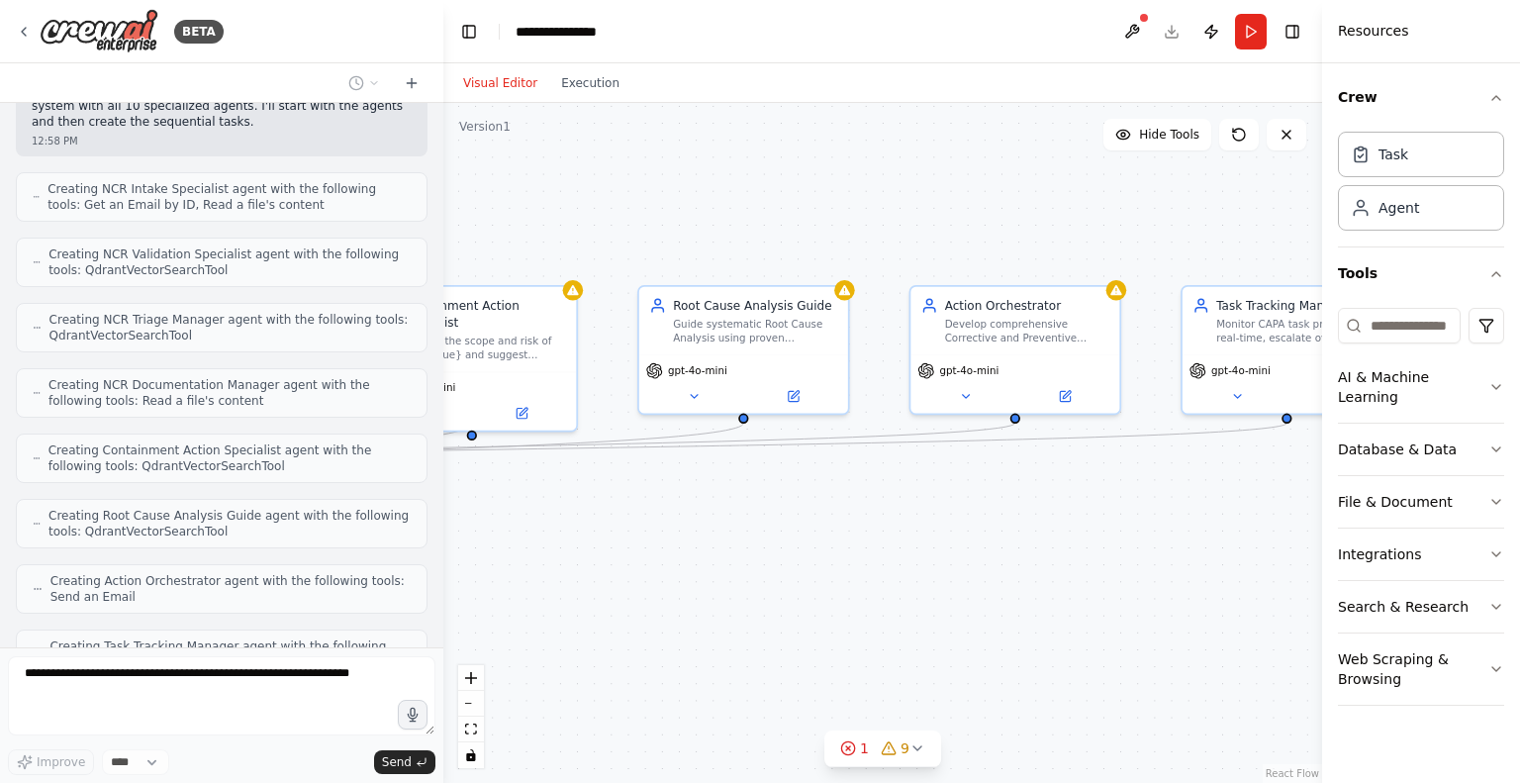
drag, startPoint x: 957, startPoint y: 617, endPoint x: 1272, endPoint y: 573, distance: 317.8
click at [1293, 573] on div ".deletable-edge-delete-btn { width: 20px; height: 20px; border: 0px solid #ffff…" at bounding box center [882, 443] width 879 height 680
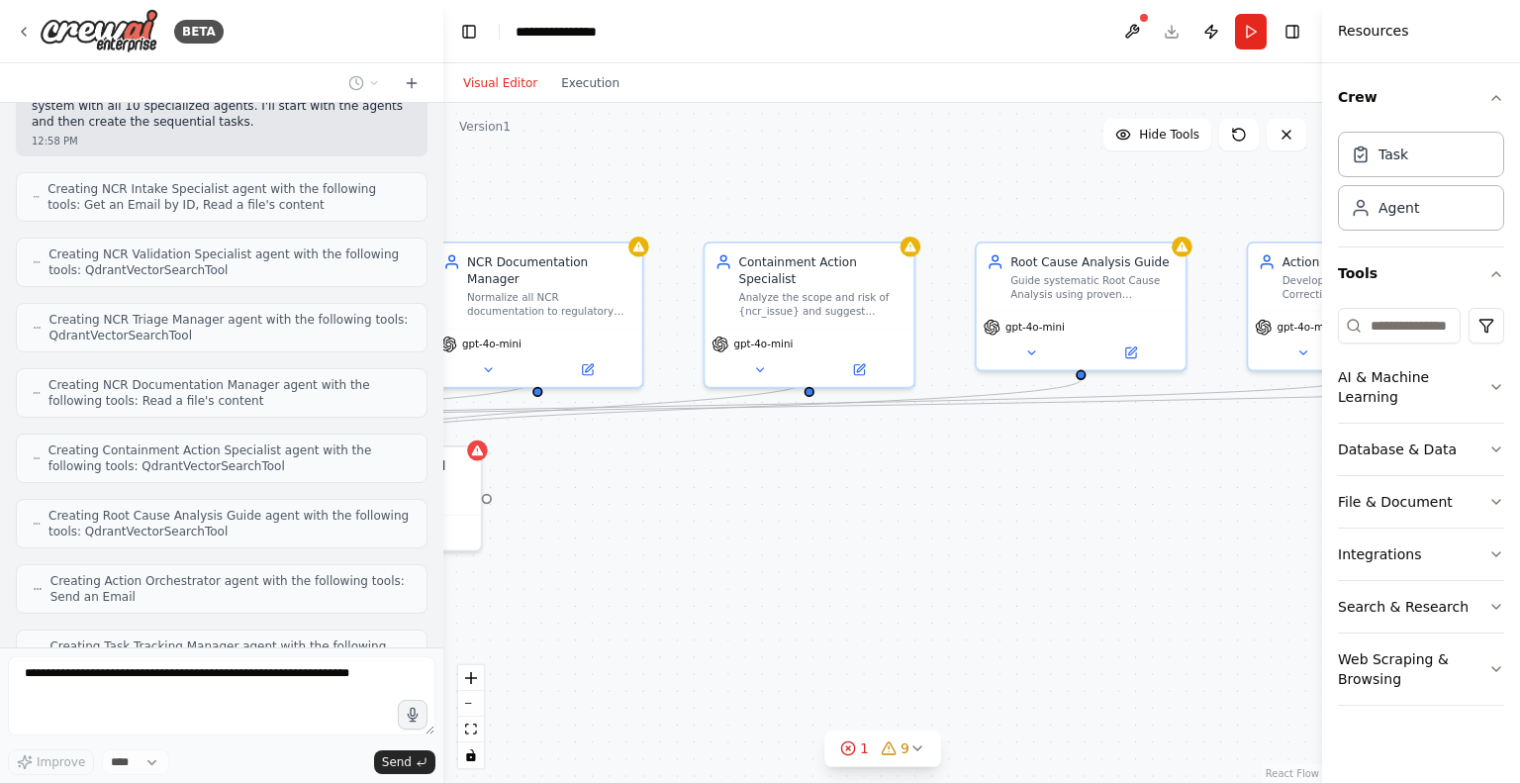
drag, startPoint x: 921, startPoint y: 591, endPoint x: 1180, endPoint y: 571, distance: 260.1
click at [1194, 571] on div ".deletable-edge-delete-btn { width: 20px; height: 20px; border: 0px solid #ffff…" at bounding box center [882, 443] width 879 height 680
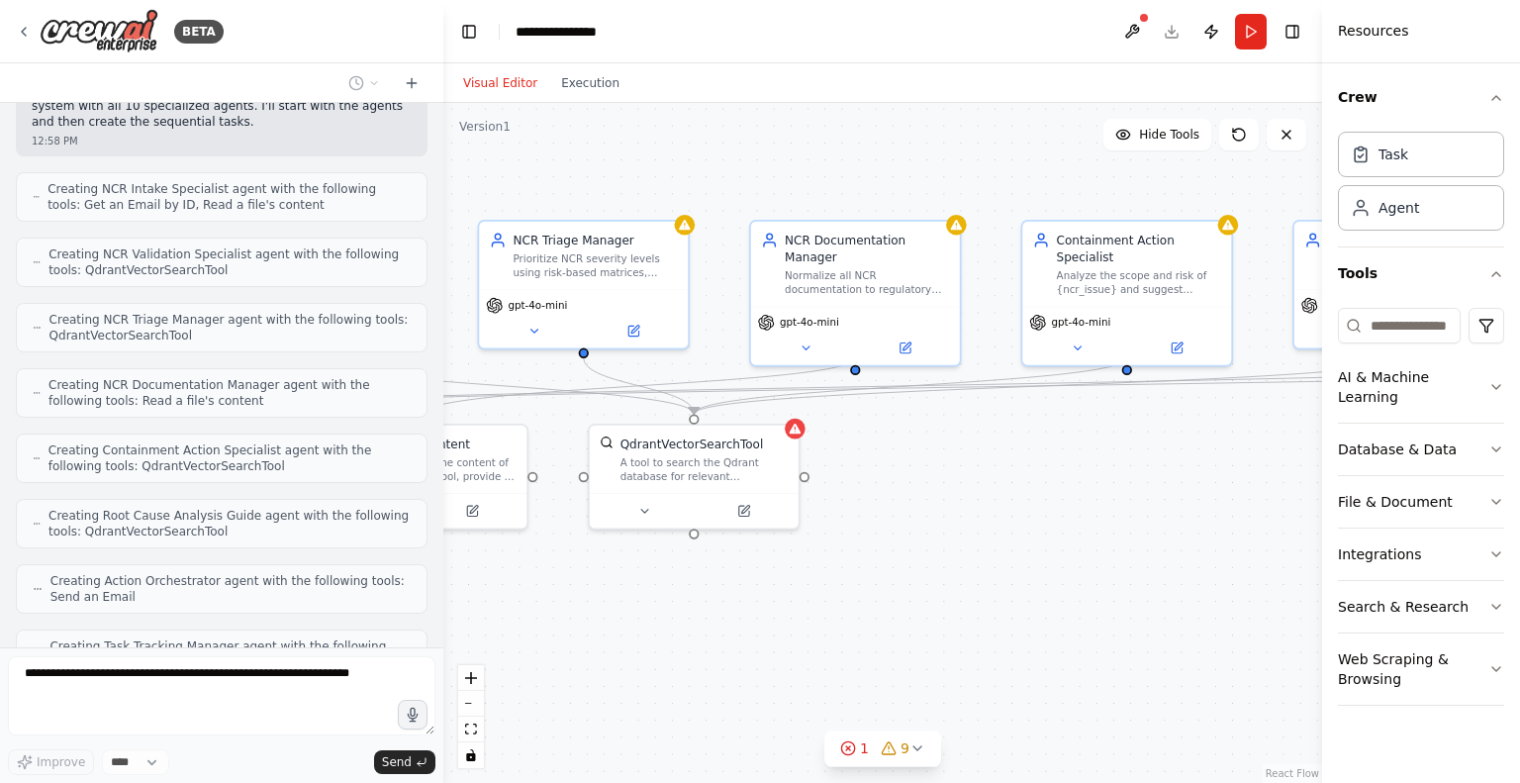
drag, startPoint x: 745, startPoint y: 569, endPoint x: 1130, endPoint y: 576, distance: 385.1
click at [1130, 576] on div ".deletable-edge-delete-btn { width: 20px; height: 20px; border: 0px solid #ffff…" at bounding box center [882, 443] width 879 height 680
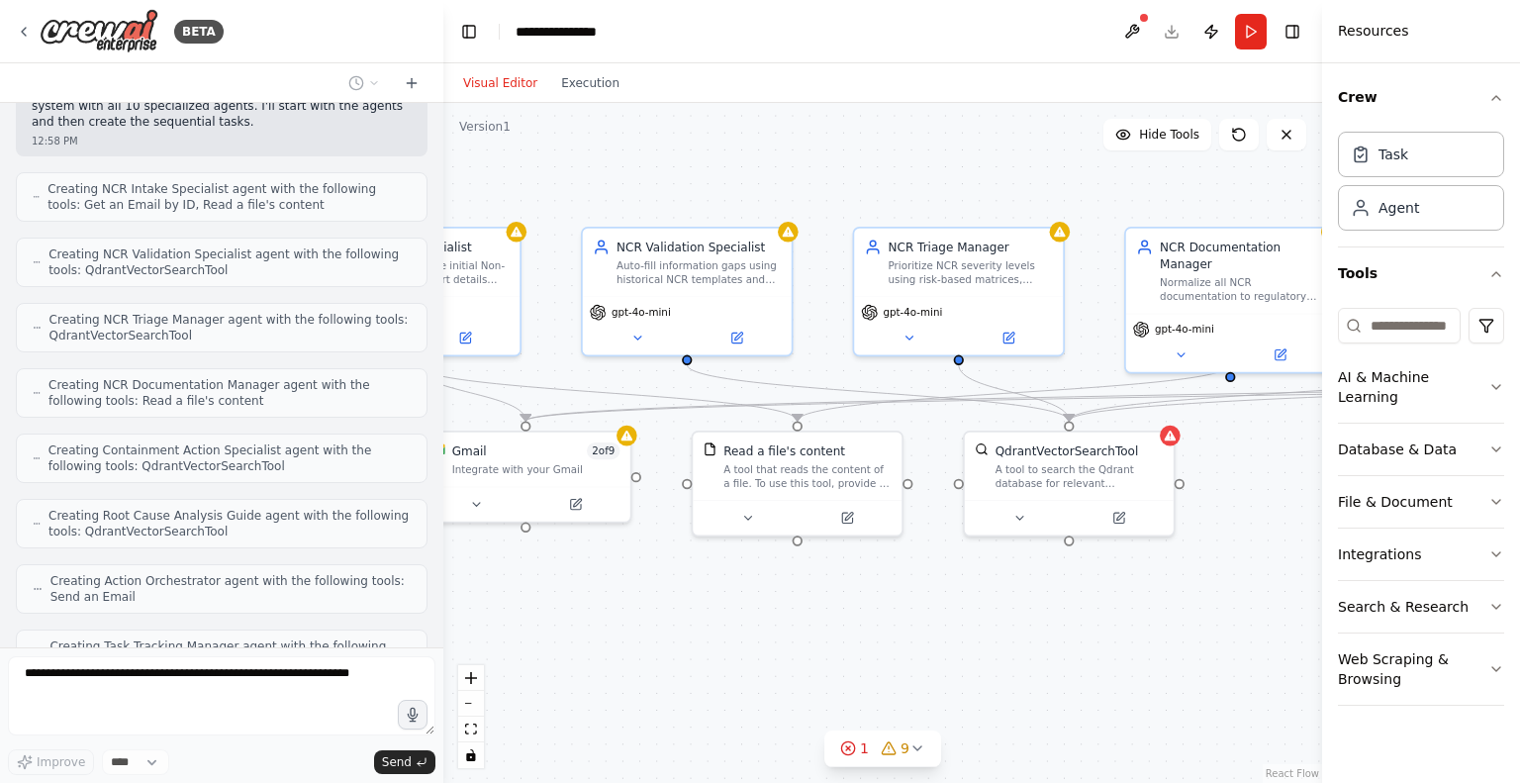
drag, startPoint x: 785, startPoint y: 624, endPoint x: 1108, endPoint y: 621, distance: 322.7
click at [1107, 621] on div ".deletable-edge-delete-btn { width: 20px; height: 20px; border: 0px solid #ffff…" at bounding box center [882, 443] width 879 height 680
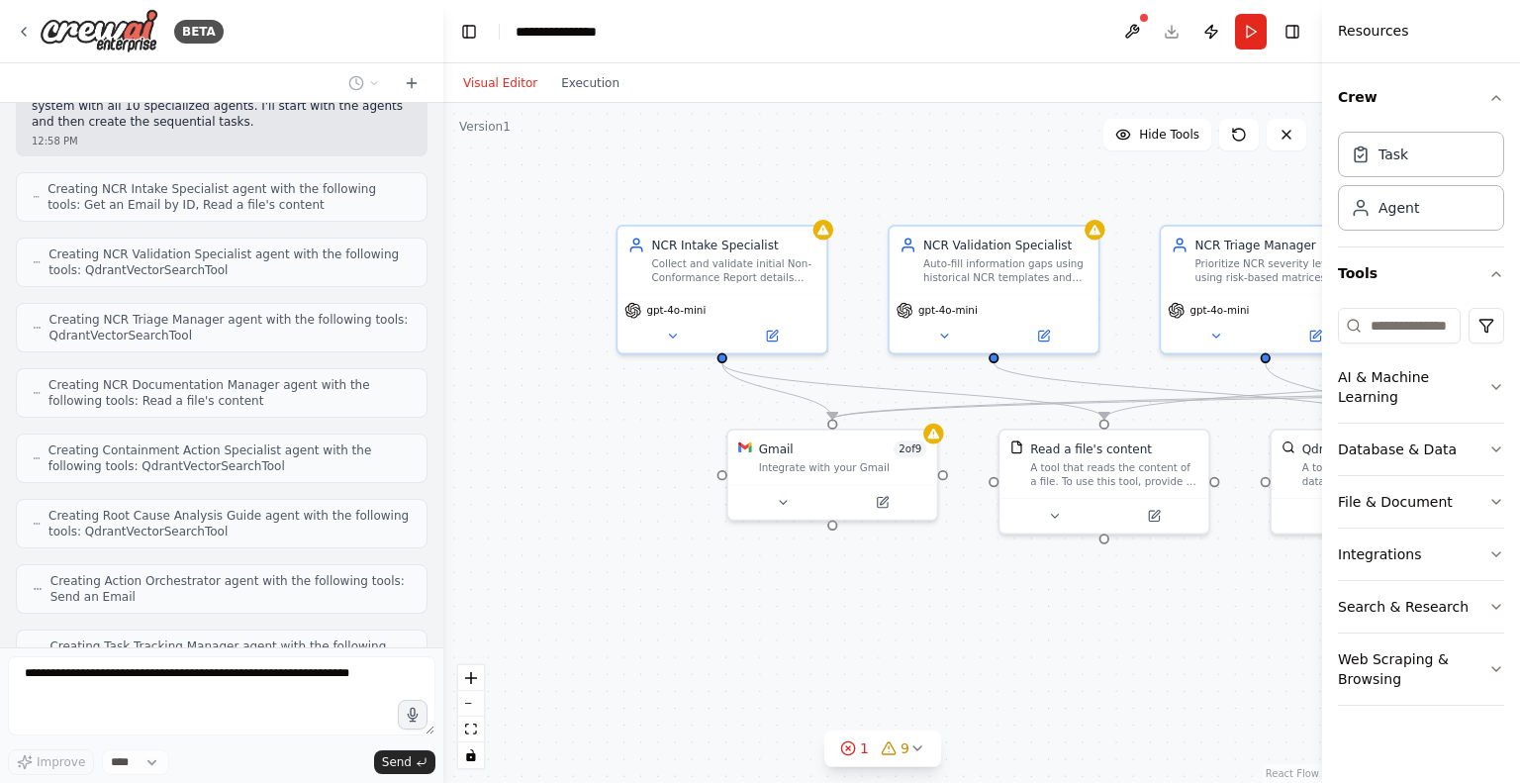
scroll to position [1124, 0]
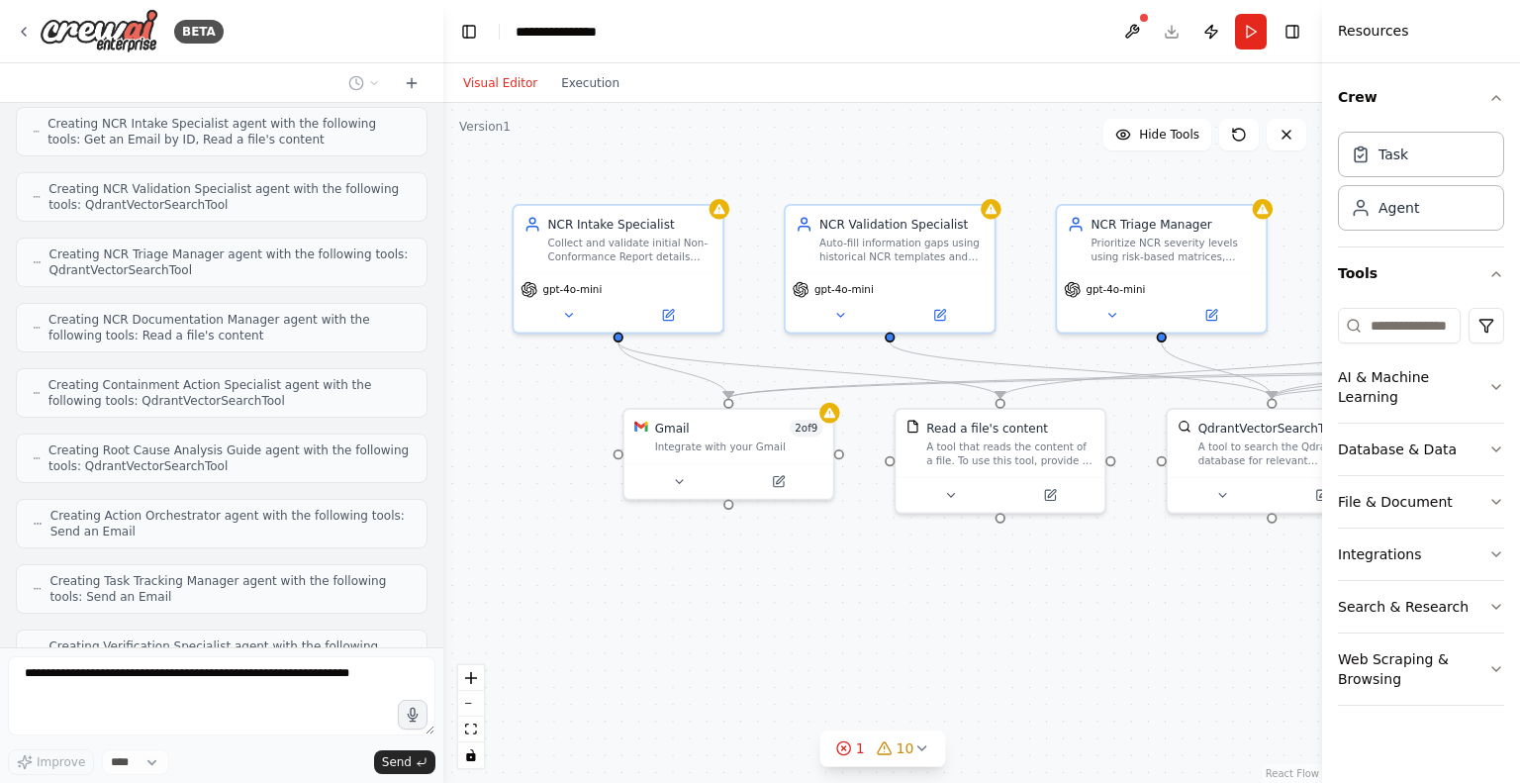
drag, startPoint x: 903, startPoint y: 640, endPoint x: 720, endPoint y: 617, distance: 184.7
click at [720, 617] on div ".deletable-edge-delete-btn { width: 20px; height: 20px; border: 0px solid #ffff…" at bounding box center [882, 443] width 879 height 680
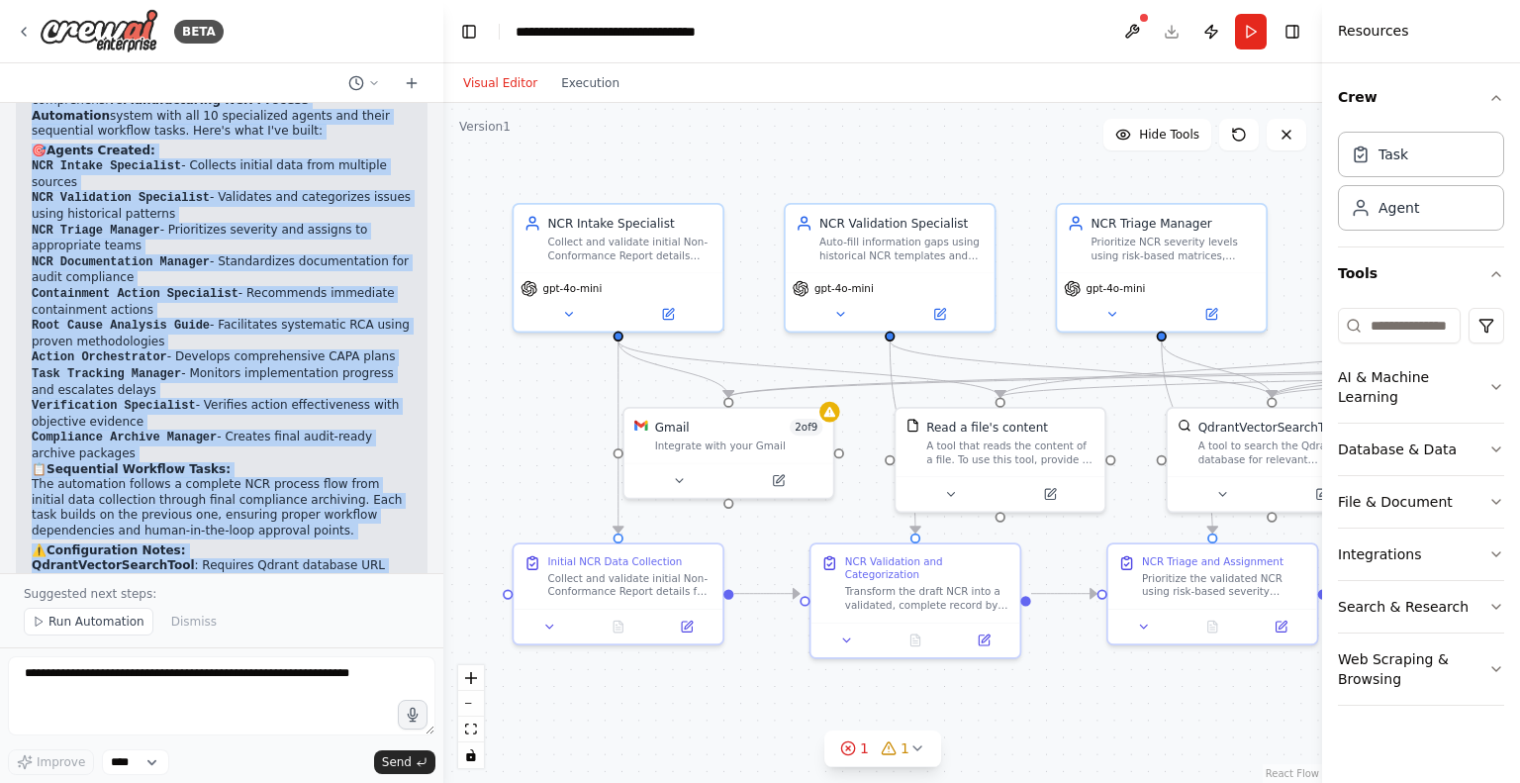
scroll to position [2681, 0]
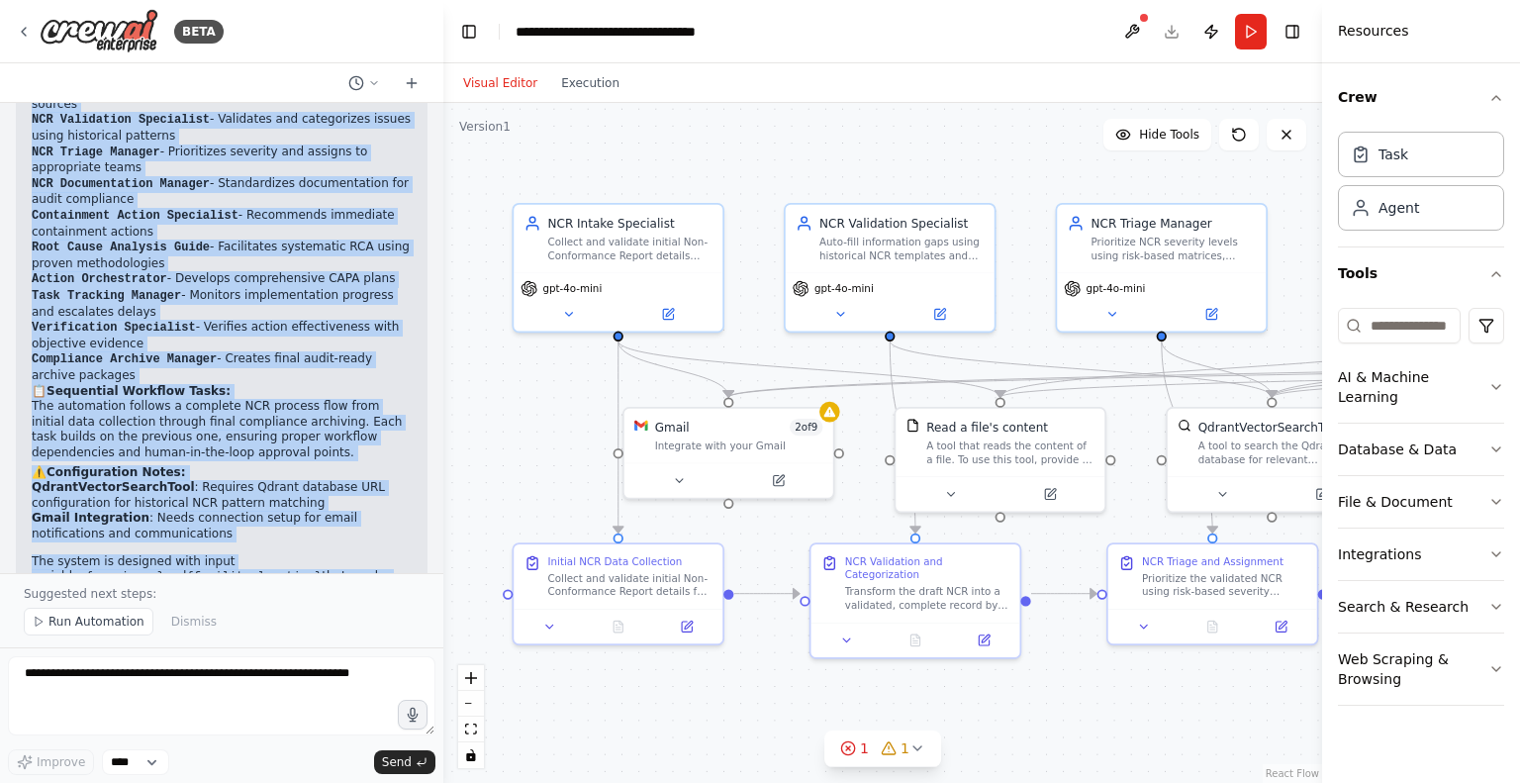
drag, startPoint x: 39, startPoint y: 265, endPoint x: 381, endPoint y: 439, distance: 383.8
click at [381, 439] on div "Perfect! I've successfully created your comprehensive Manufacturing NCR Process…" at bounding box center [222, 315] width 380 height 633
copy div "erfect! I've successfully created your comprehensive Manufacturing NCR Process …"
click at [663, 320] on button at bounding box center [668, 311] width 96 height 21
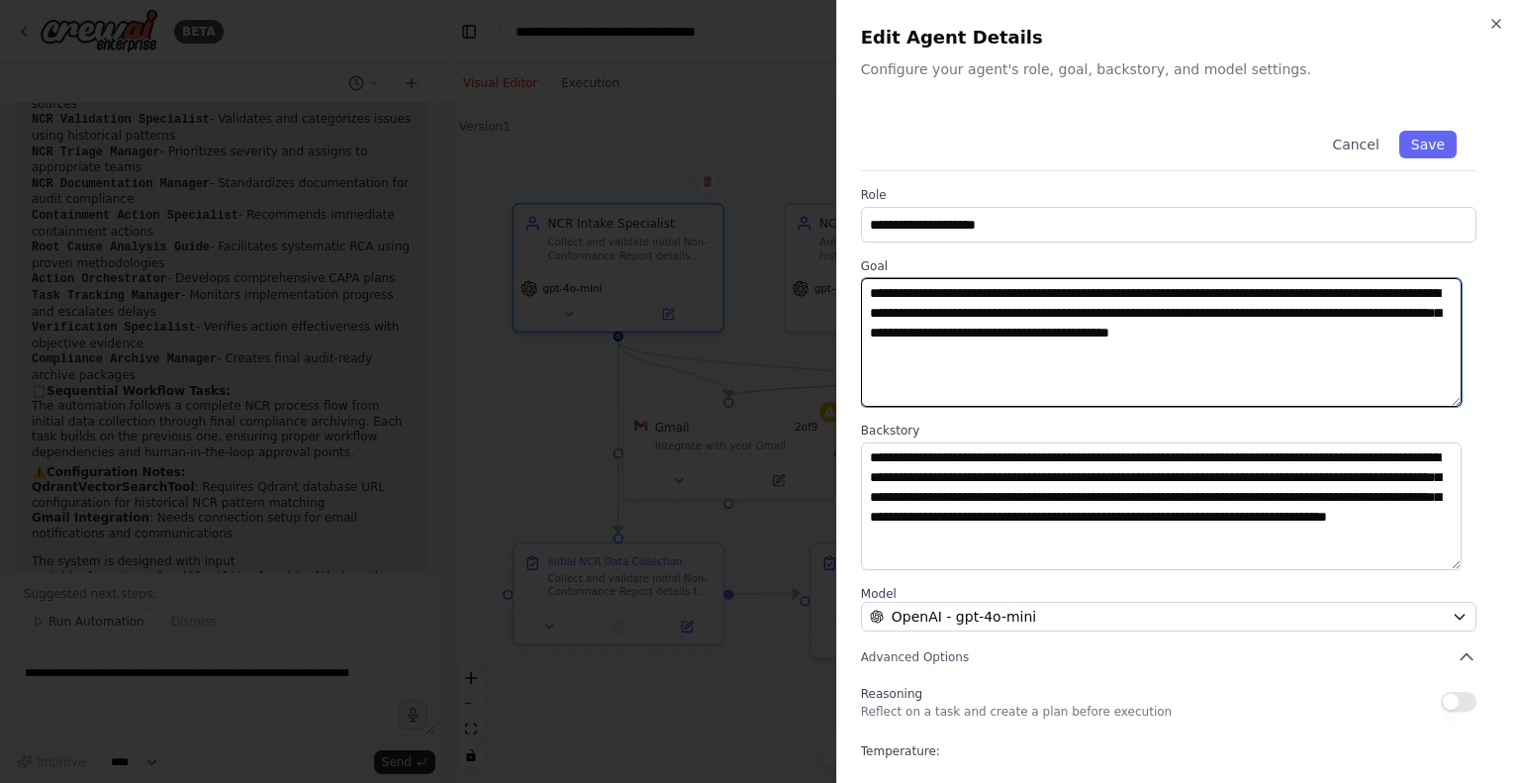
click at [999, 326] on textarea "**********" at bounding box center [1161, 342] width 601 height 129
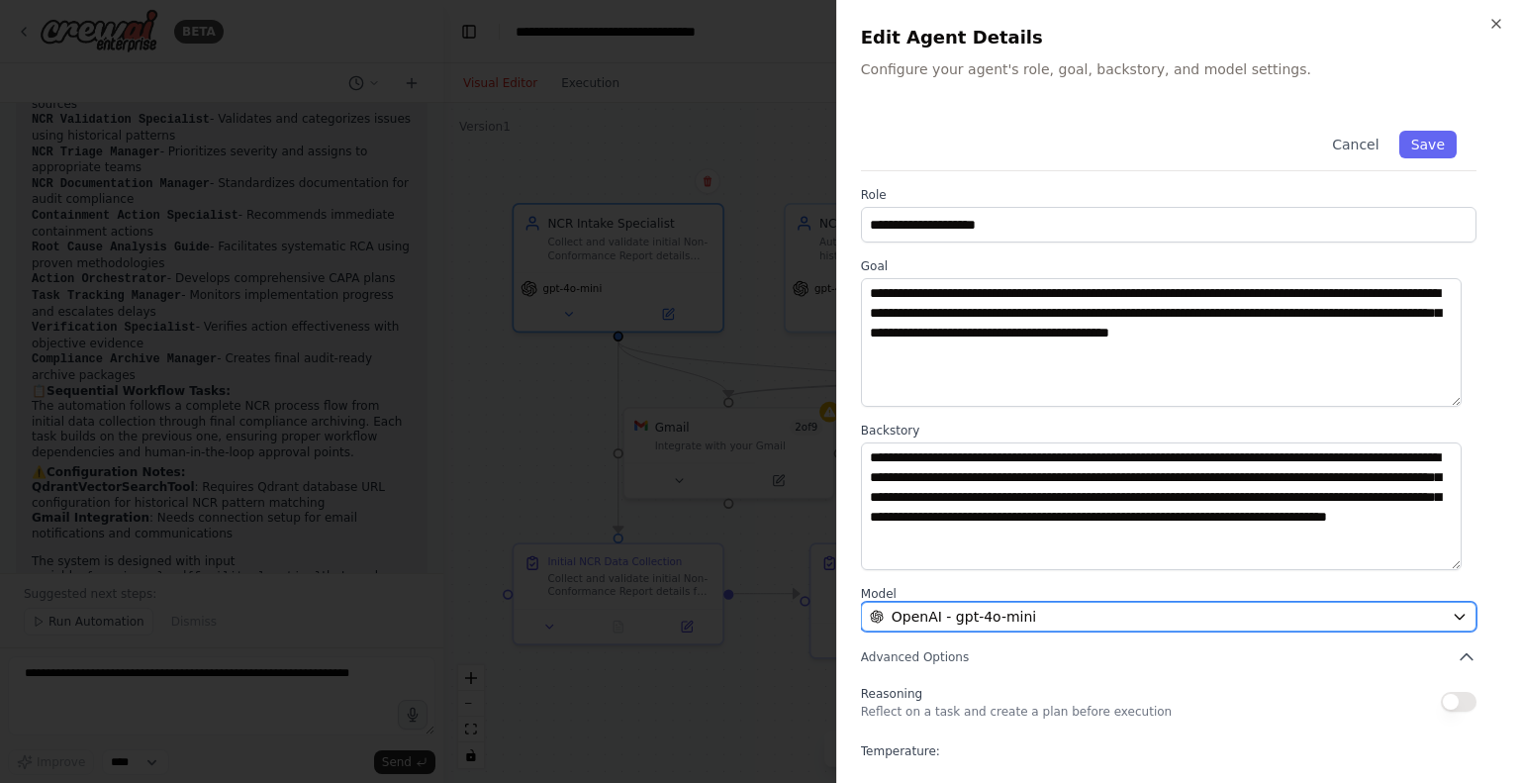
click at [1065, 616] on div "OpenAI - gpt-4o-mini" at bounding box center [1157, 617] width 574 height 20
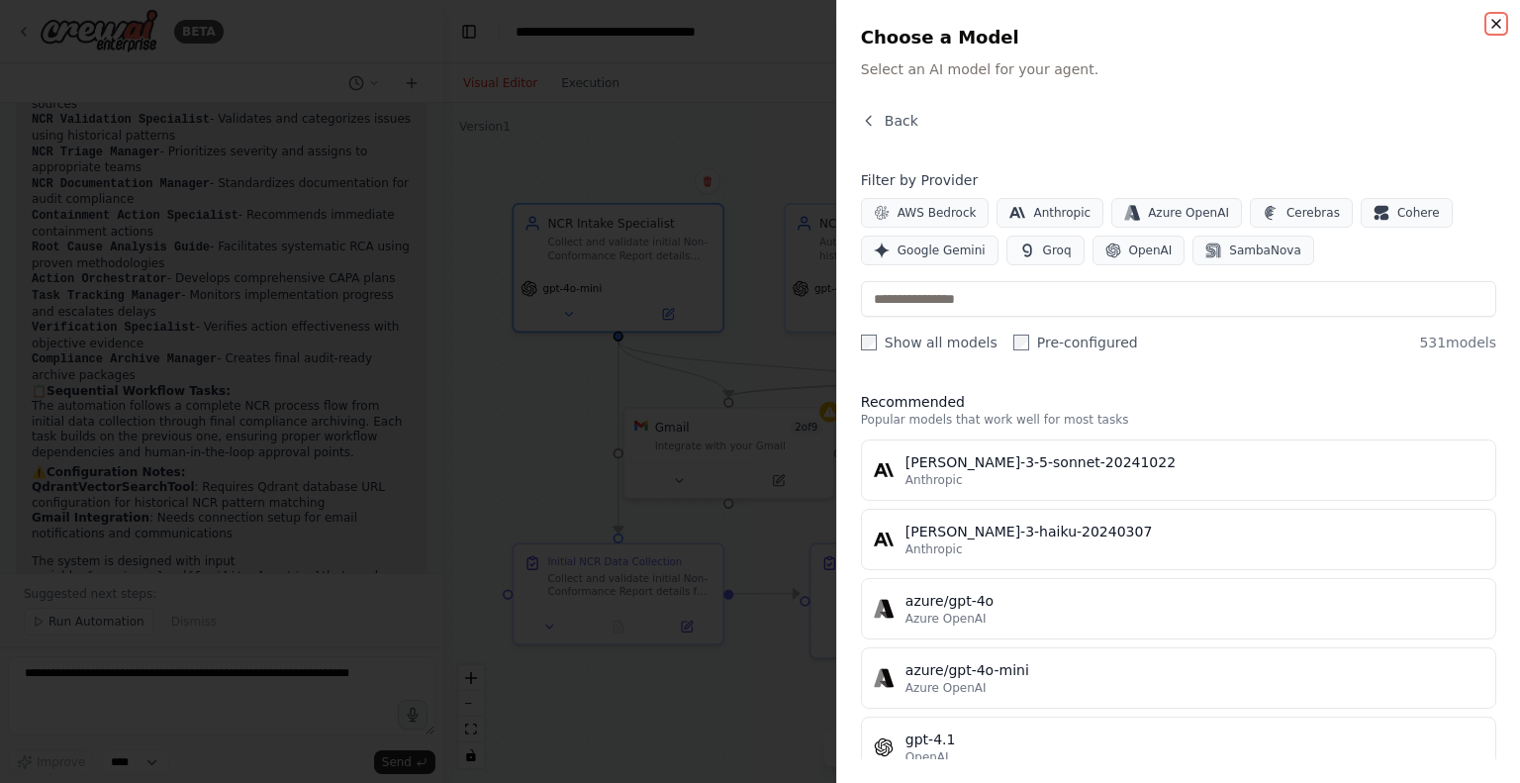
click at [1493, 27] on icon "button" at bounding box center [1497, 24] width 8 height 8
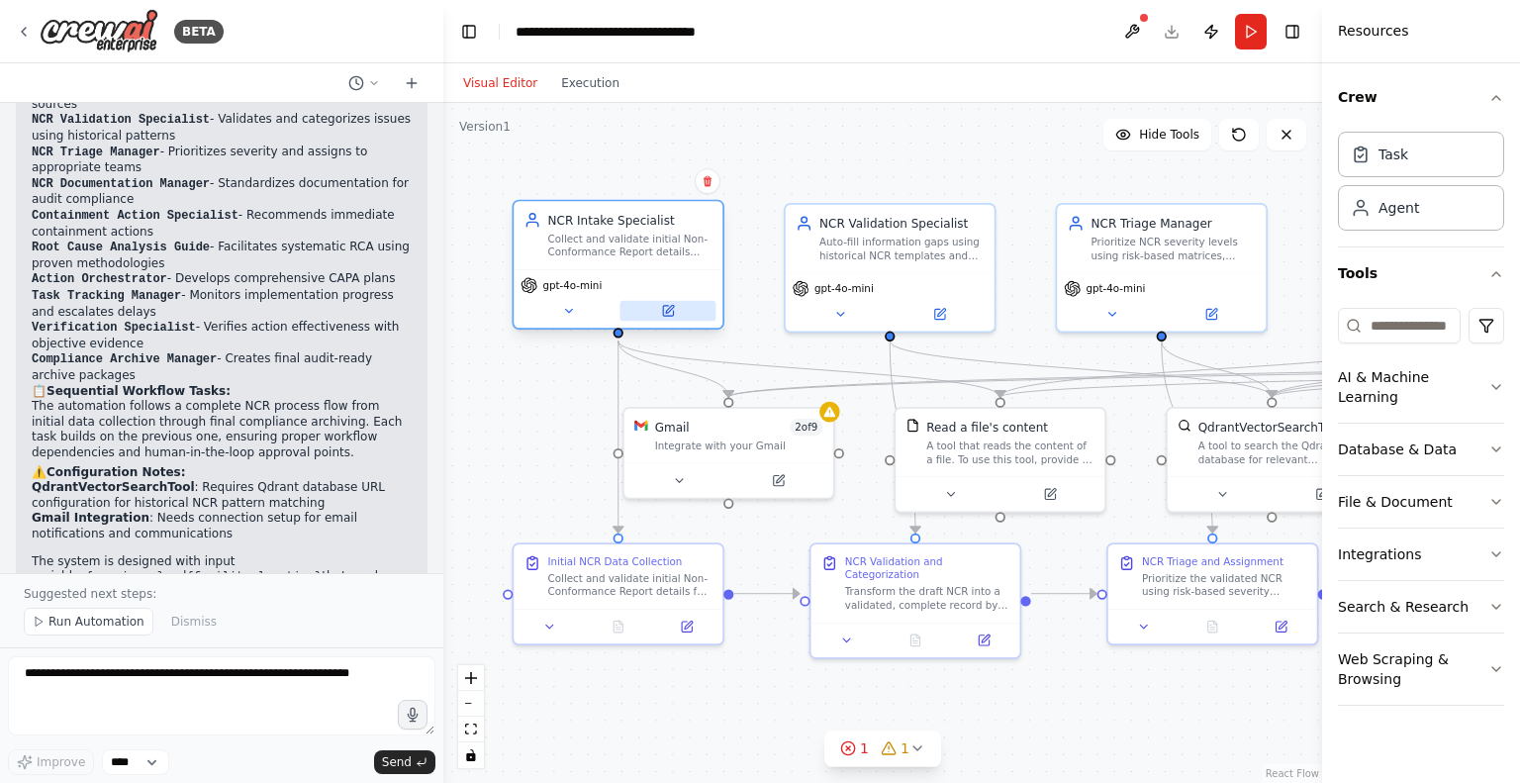
click at [681, 313] on button at bounding box center [668, 311] width 96 height 21
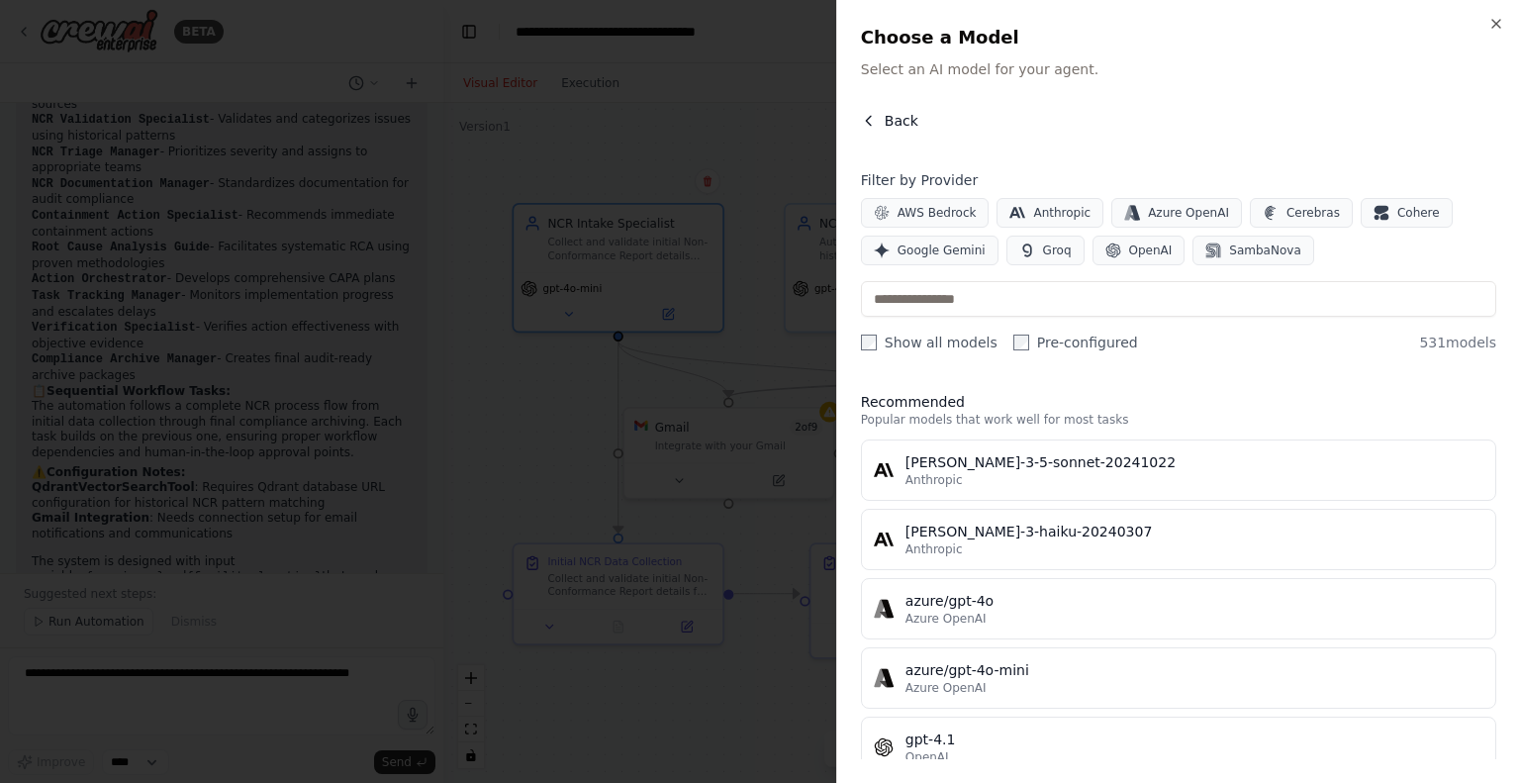
click at [867, 113] on icon "button" at bounding box center [869, 121] width 16 height 16
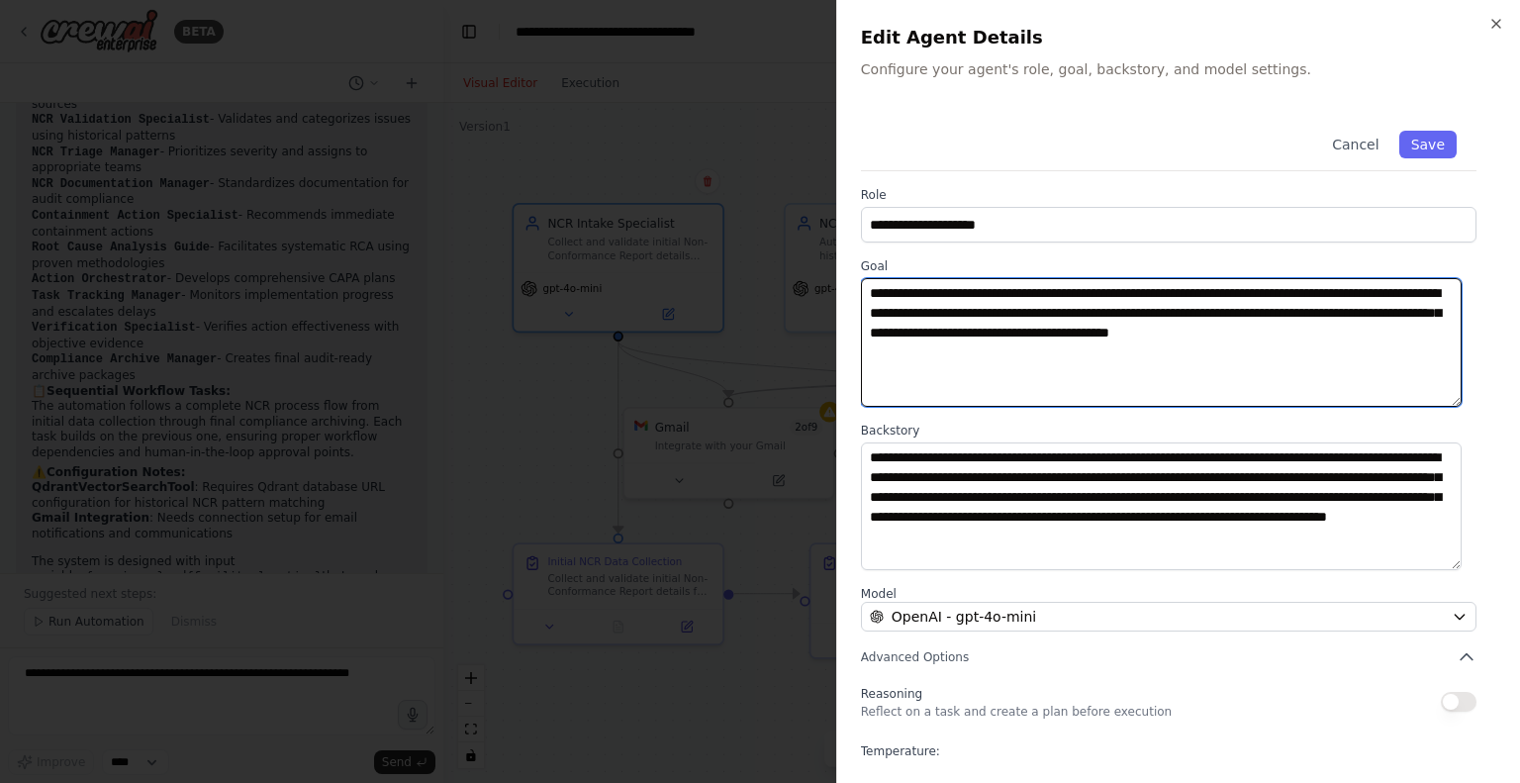
click at [1030, 383] on textarea "**********" at bounding box center [1161, 342] width 601 height 129
click at [1265, 296] on textarea "**********" at bounding box center [1161, 342] width 601 height 129
click at [1273, 296] on textarea "**********" at bounding box center [1161, 342] width 601 height 129
click at [1270, 313] on textarea "**********" at bounding box center [1161, 342] width 601 height 129
drag, startPoint x: 1270, startPoint y: 313, endPoint x: 836, endPoint y: 315, distance: 433.6
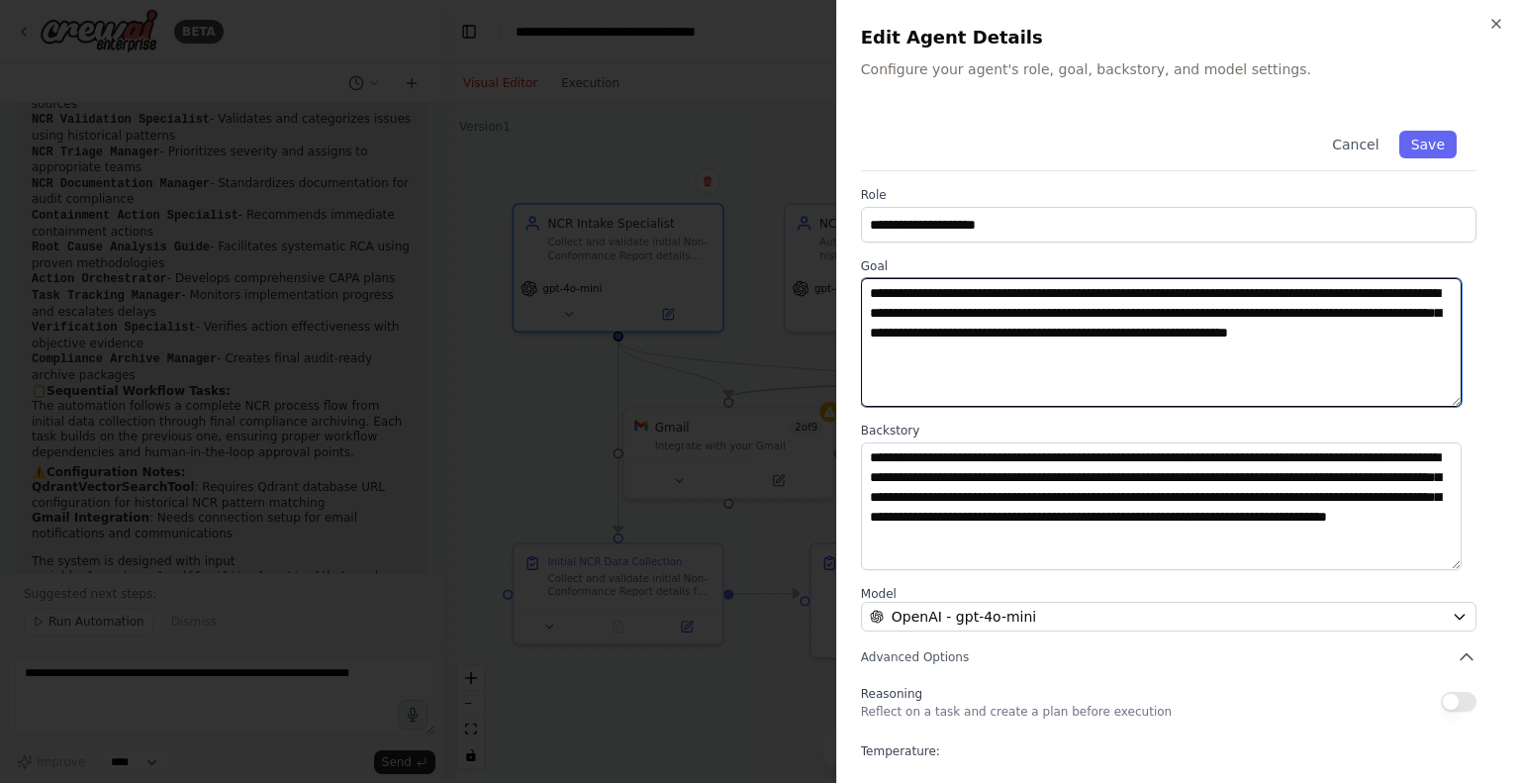
click at [836, 315] on div "**********" at bounding box center [1178, 391] width 684 height 783
click at [1149, 328] on textarea "**********" at bounding box center [1161, 342] width 601 height 129
type textarea "**********"
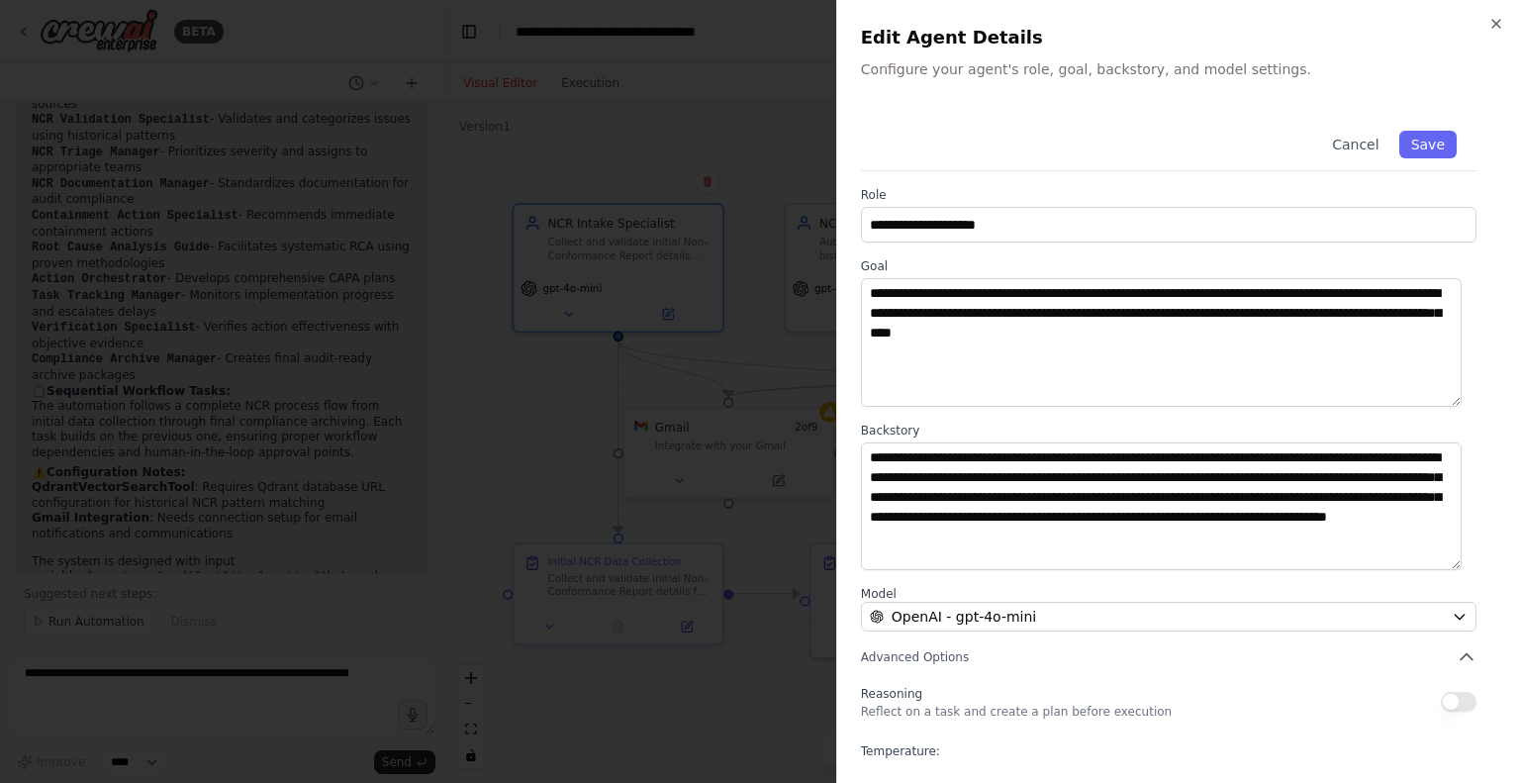
click at [552, 356] on div at bounding box center [760, 391] width 1520 height 783
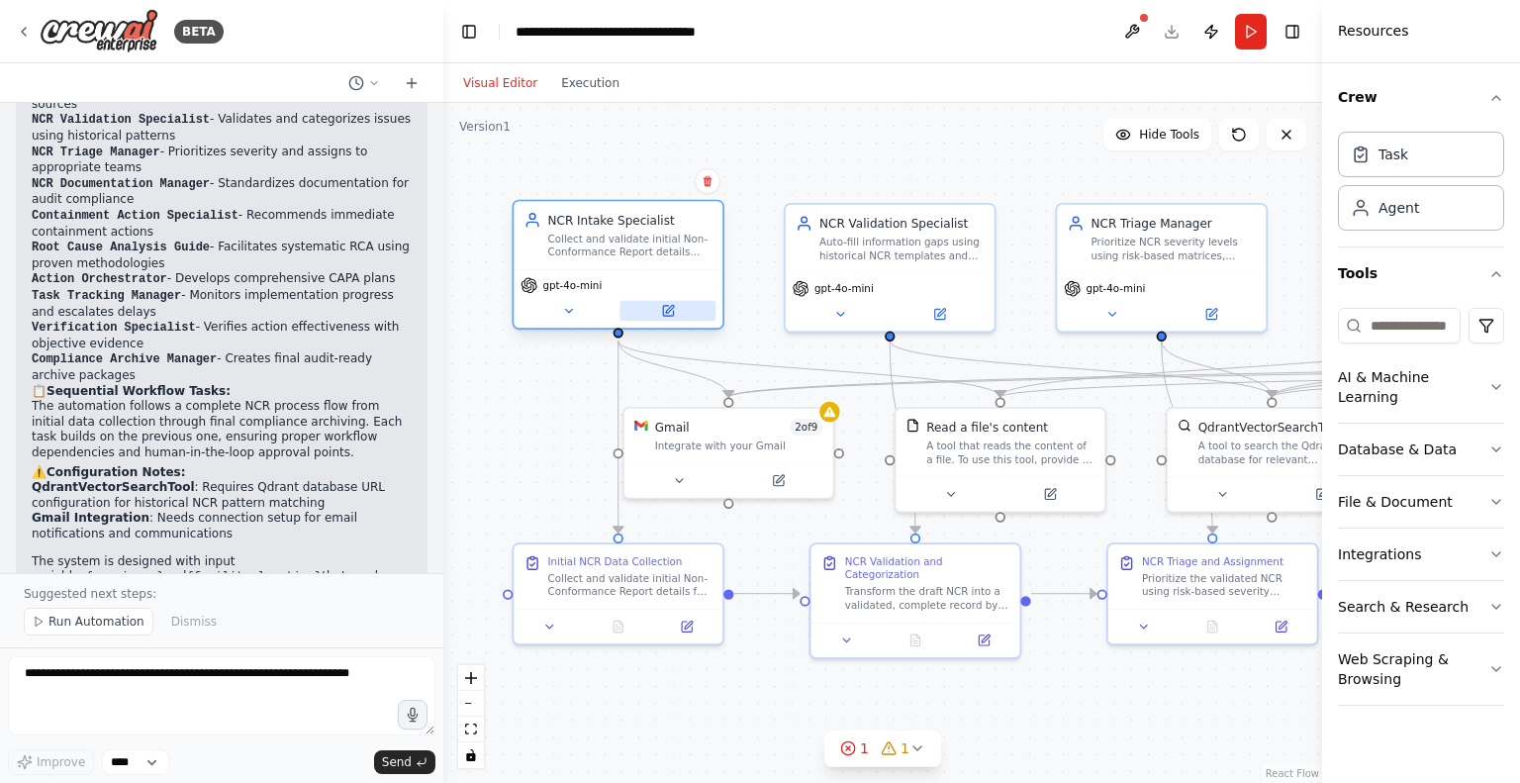
click at [665, 306] on icon at bounding box center [668, 311] width 10 height 10
click at [677, 314] on button at bounding box center [668, 311] width 96 height 21
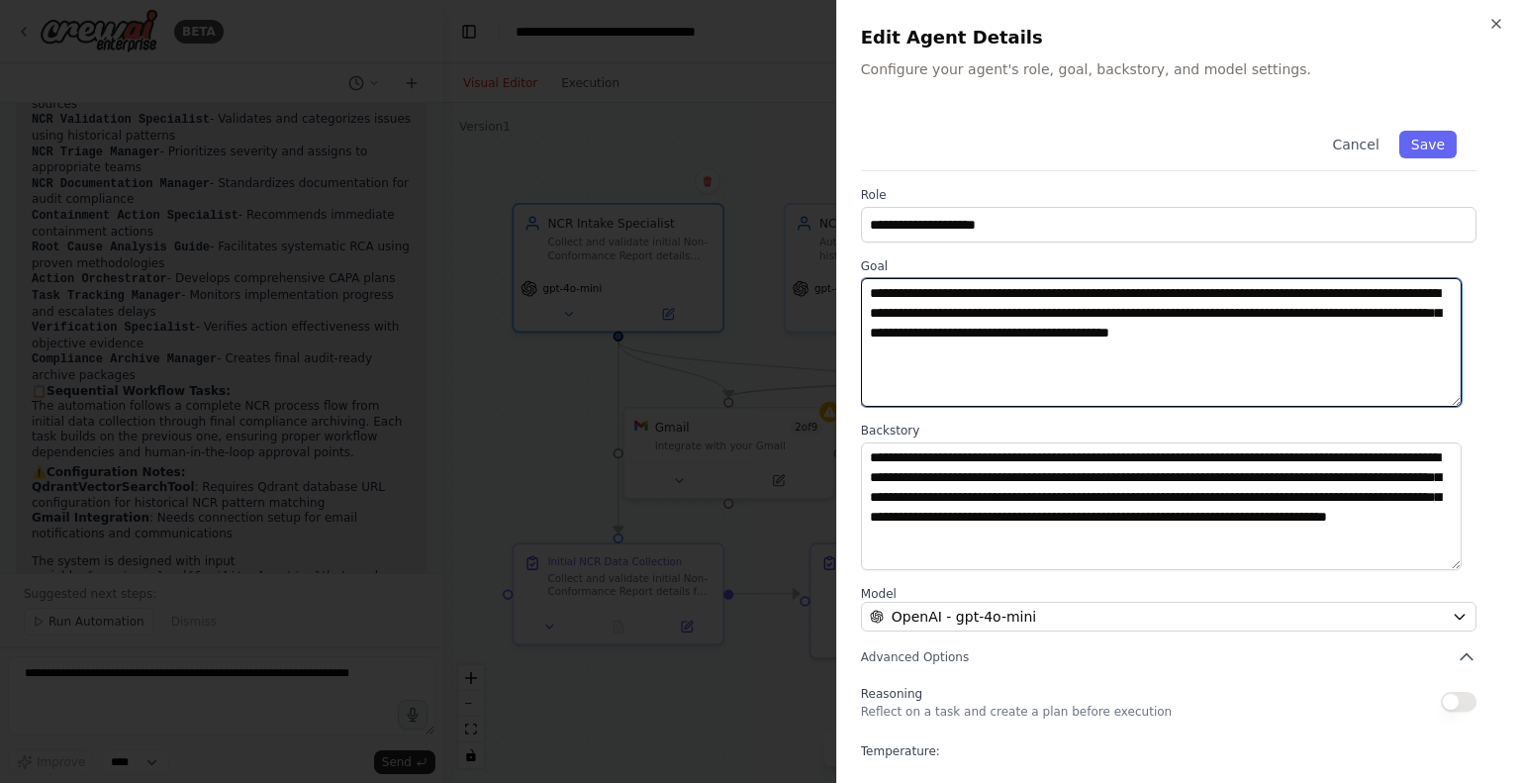
click at [1381, 357] on textarea "**********" at bounding box center [1161, 342] width 601 height 129
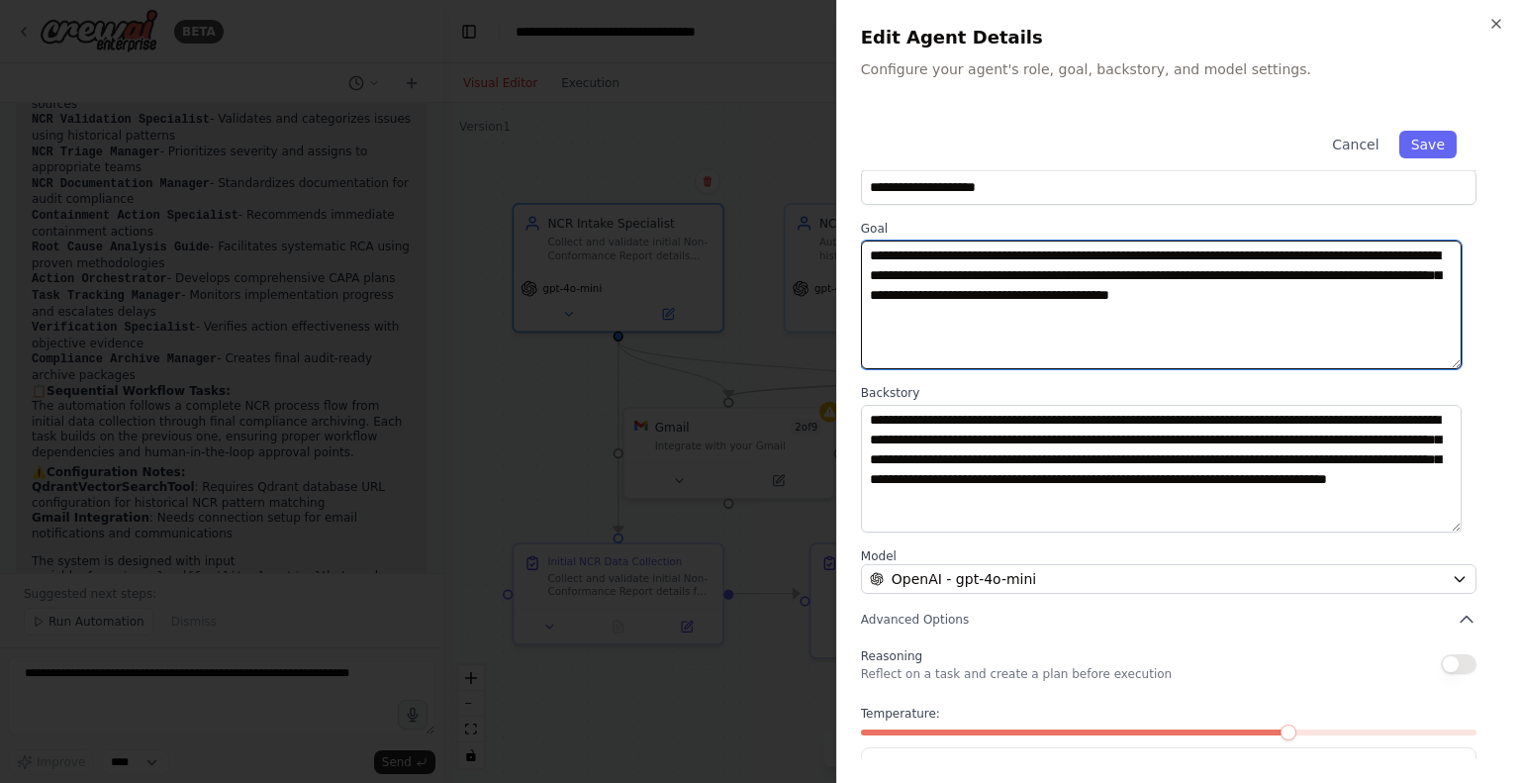
scroll to position [99, 0]
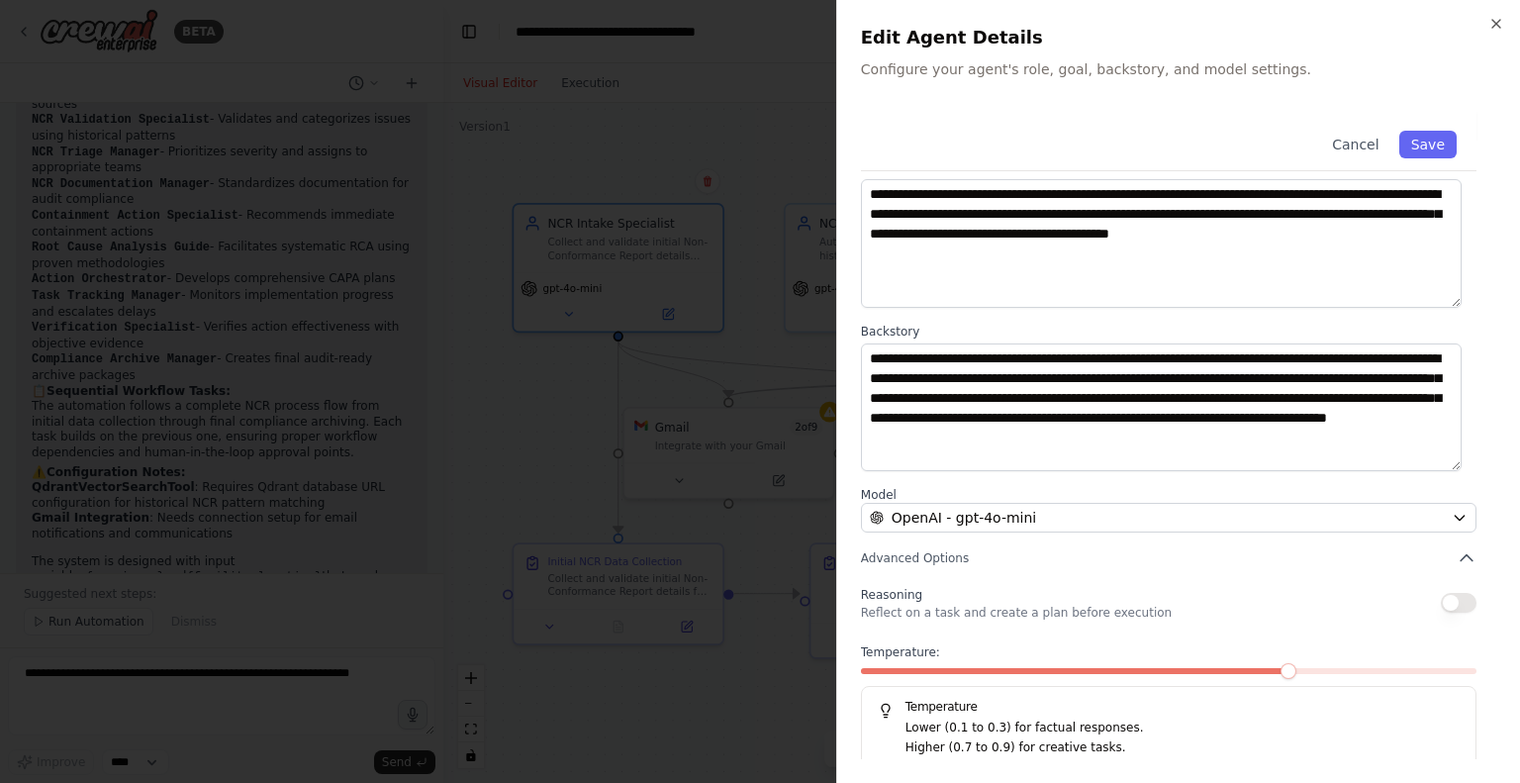
click at [502, 365] on div at bounding box center [760, 391] width 1520 height 783
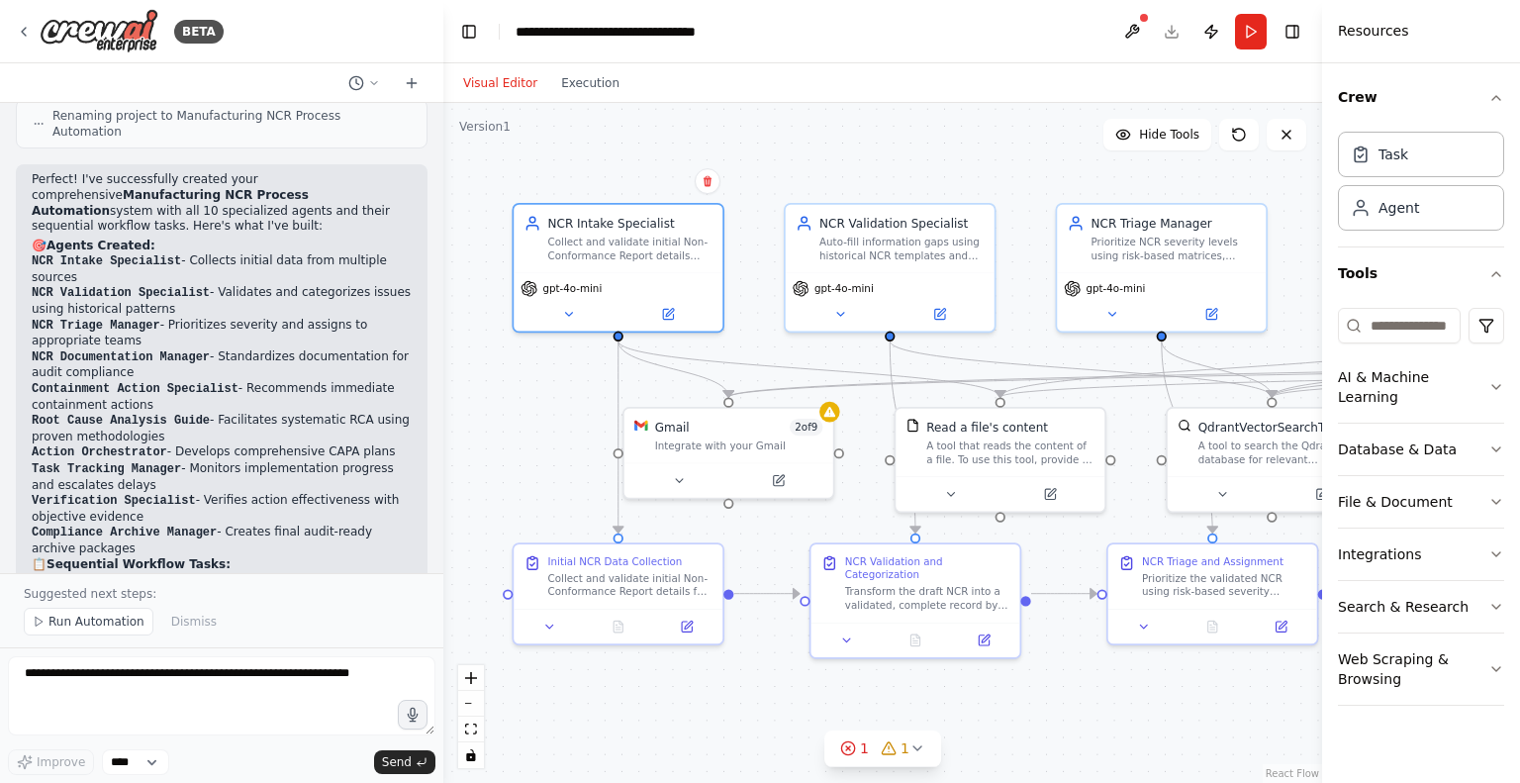
scroll to position [2483, 0]
